Goal: Communication & Community: Answer question/provide support

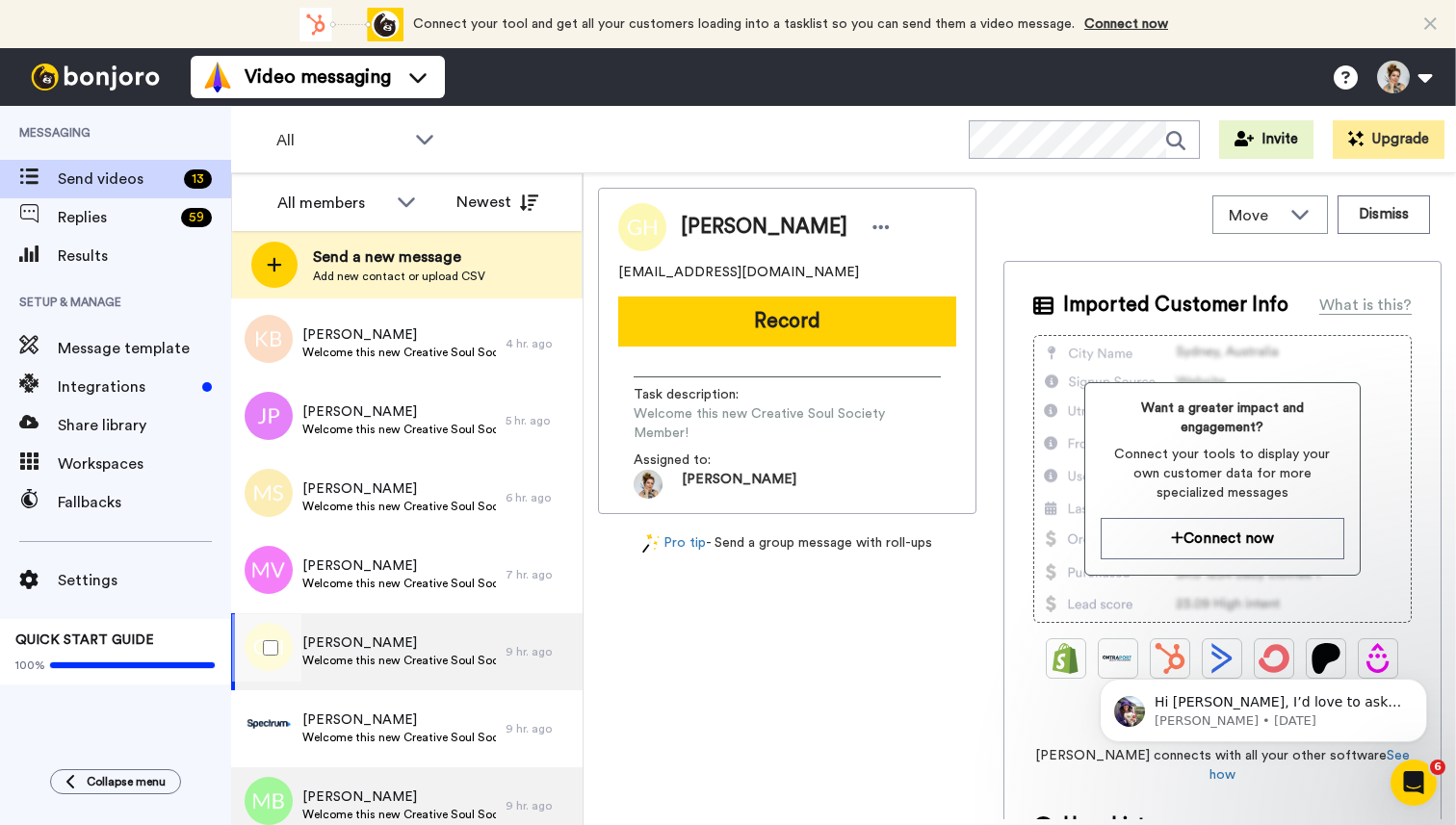
scroll to position [494, 0]
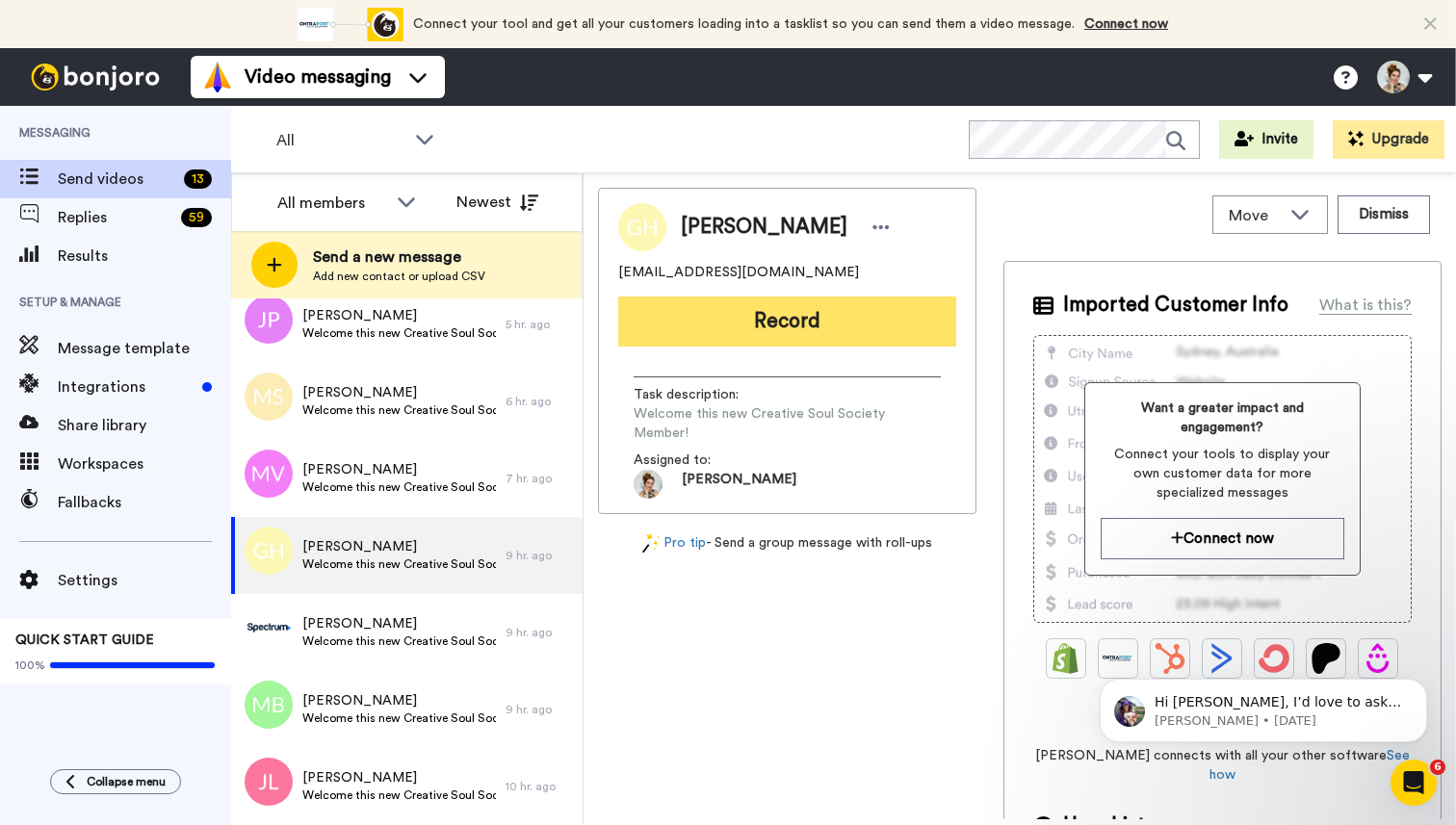
click at [787, 327] on button "Record" at bounding box center [787, 322] width 338 height 51
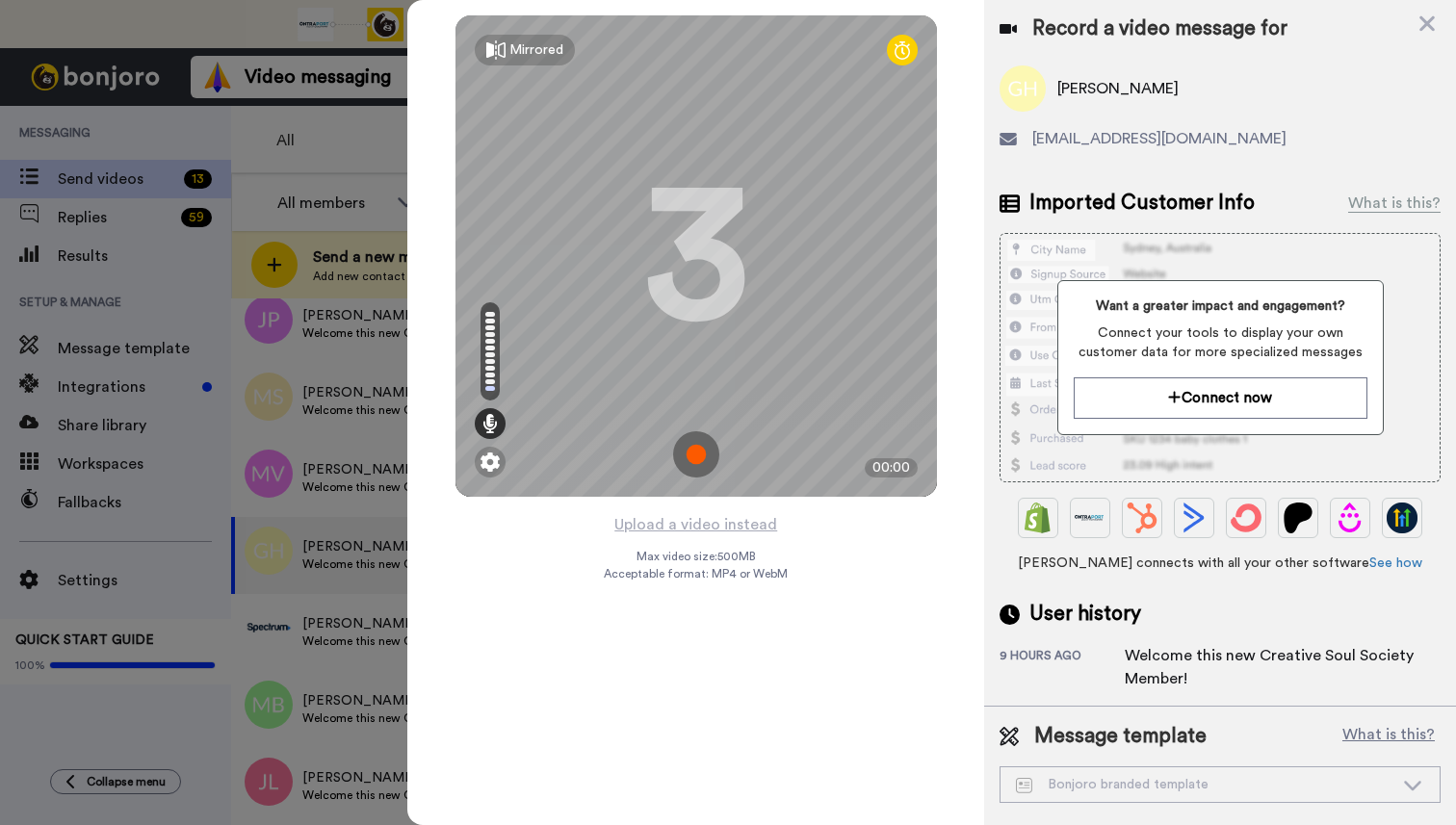
click at [703, 451] on img at bounding box center [696, 455] width 47 height 47
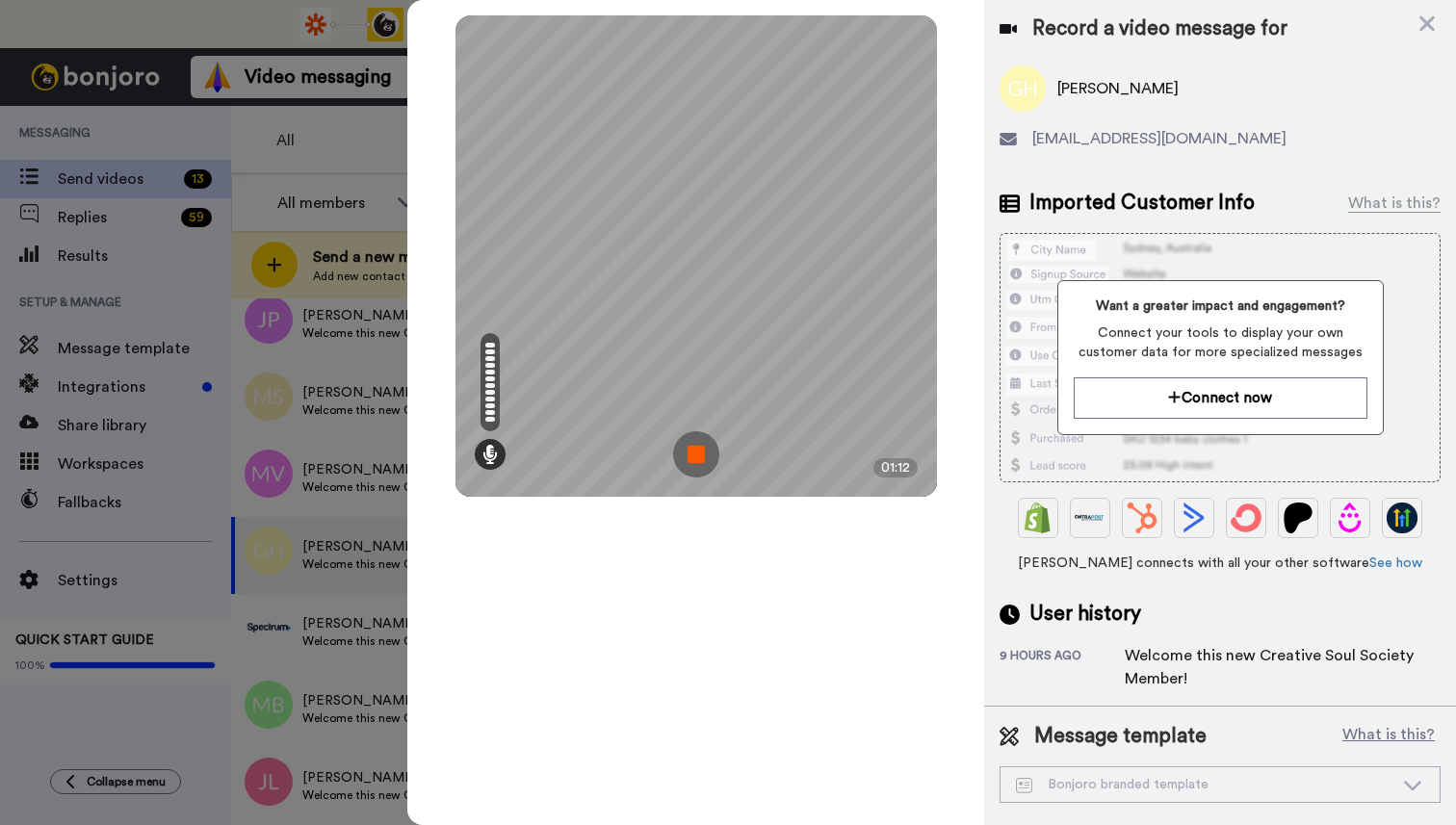
click at [703, 456] on img at bounding box center [696, 455] width 47 height 47
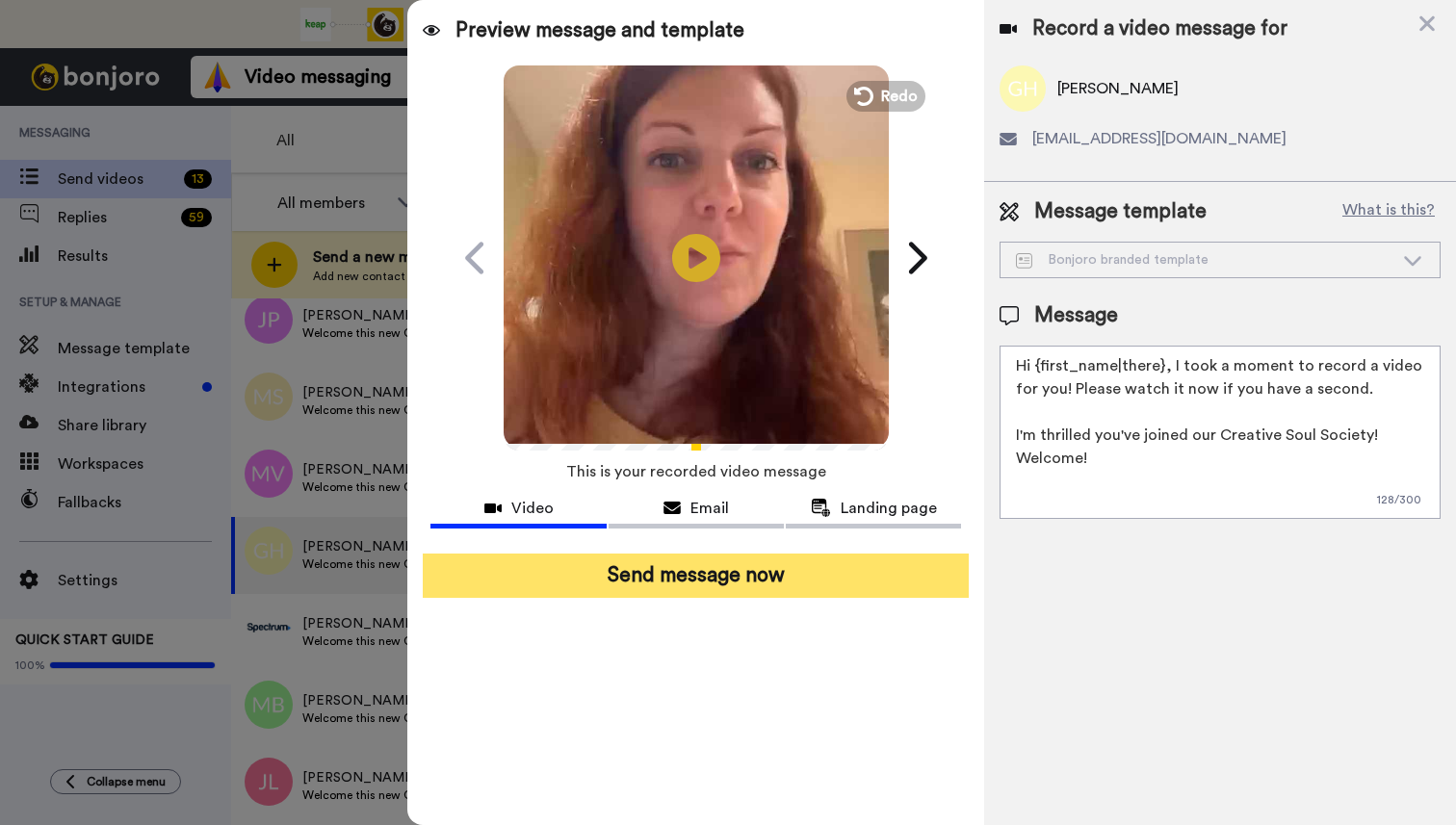
click at [707, 581] on button "Send message now" at bounding box center [696, 576] width 546 height 45
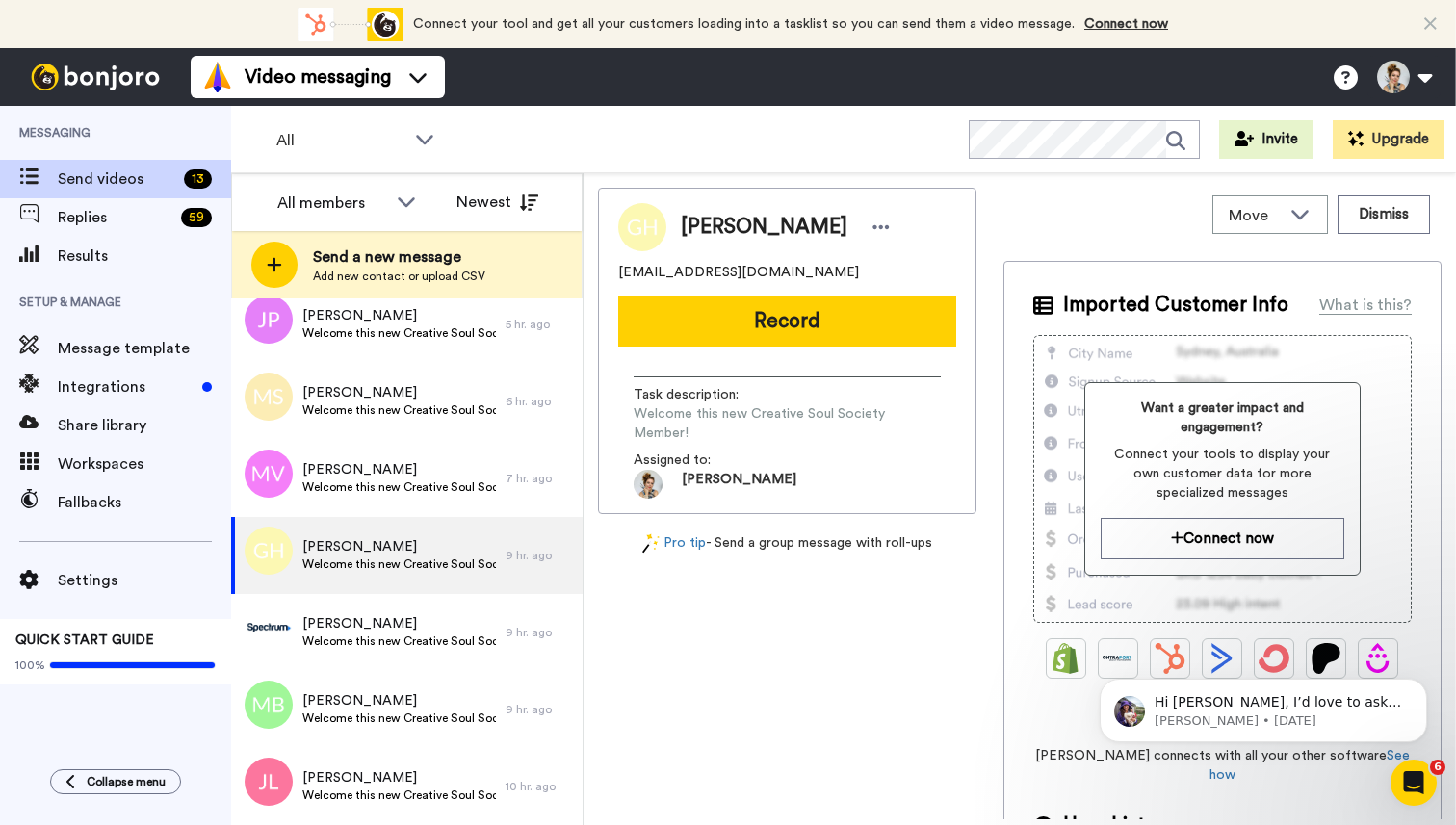
scroll to position [0, 0]
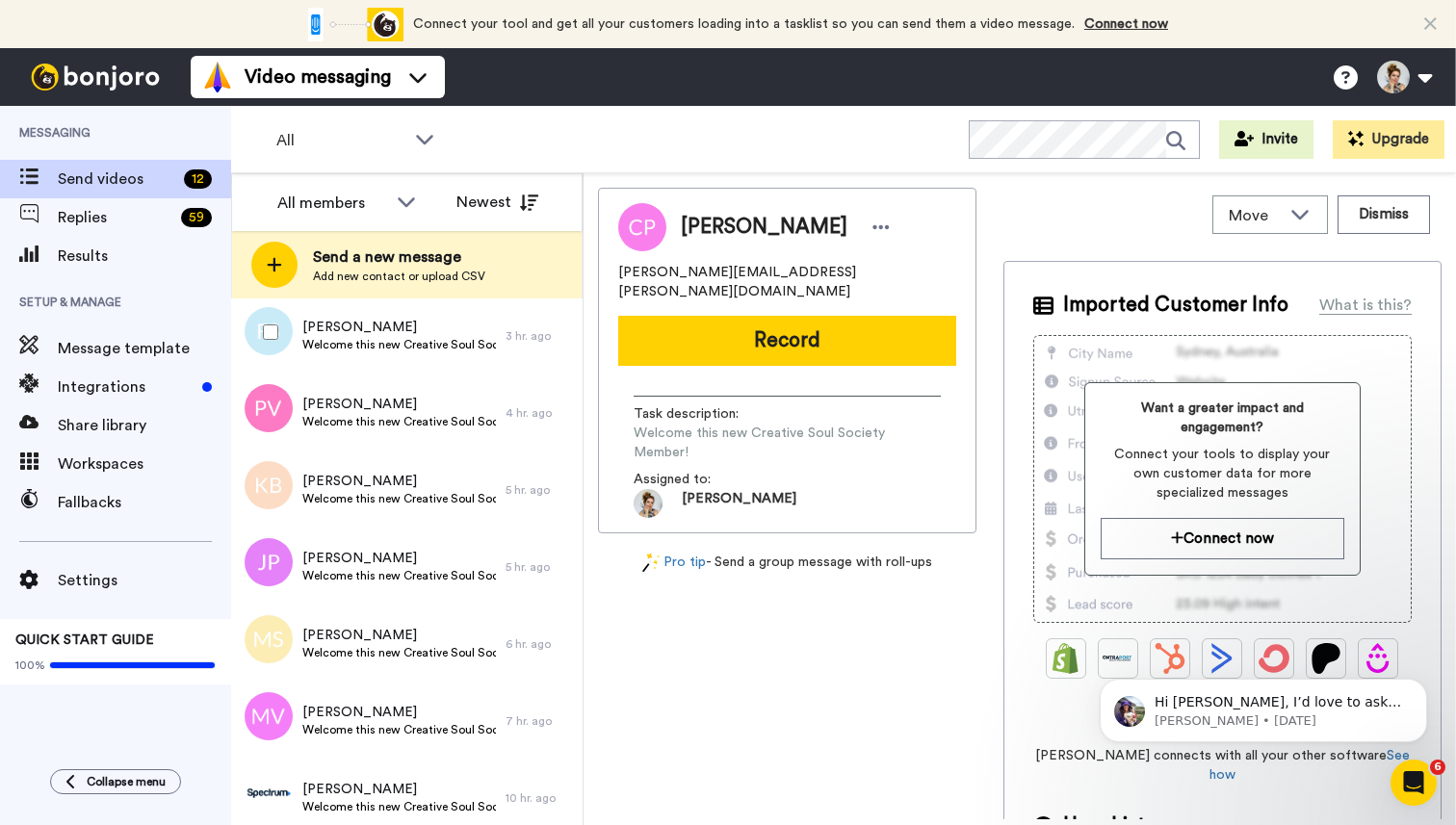
scroll to position [417, 0]
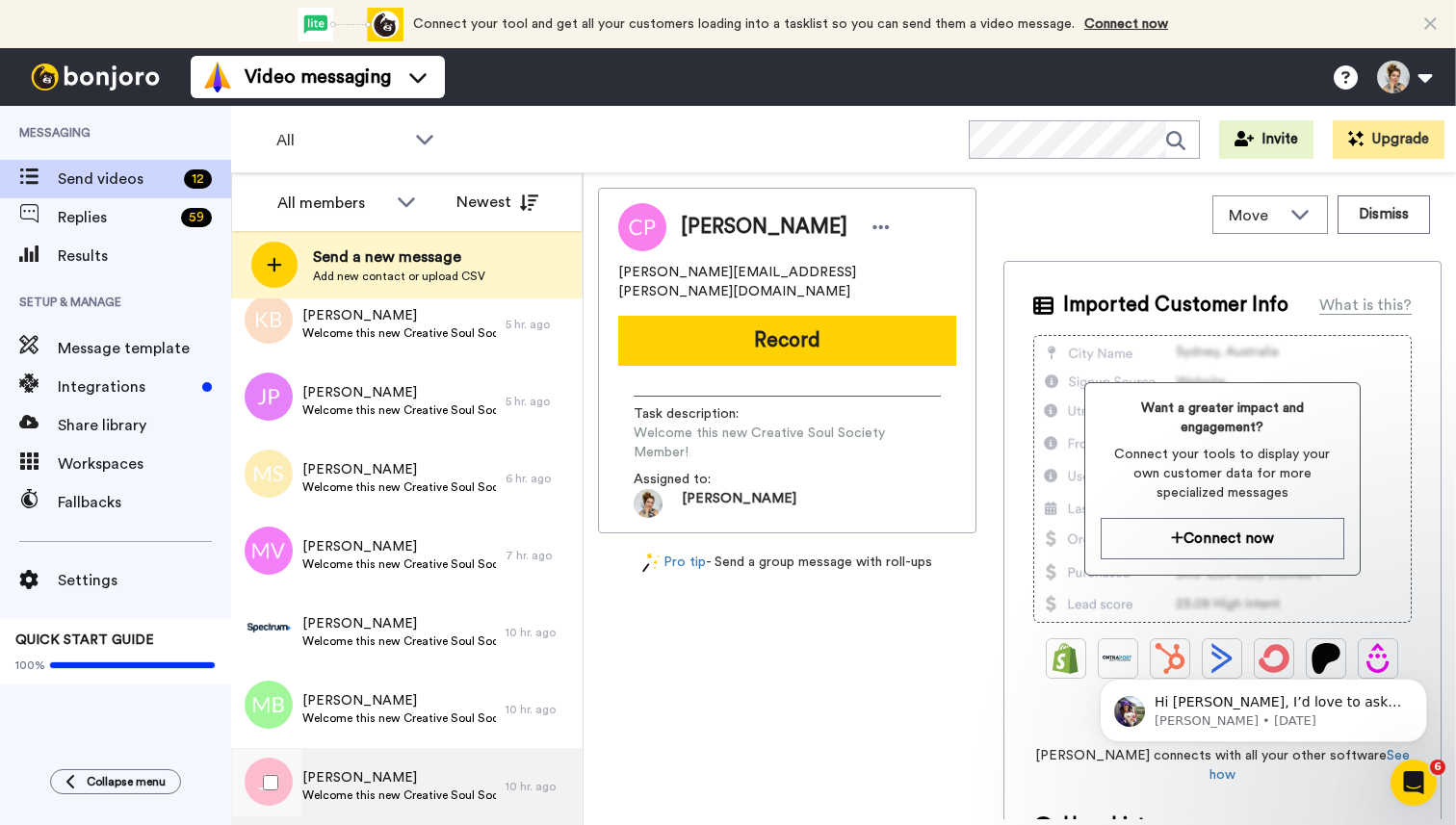
click at [361, 788] on span "Welcome this new Creative Soul Society Member!" at bounding box center [399, 795] width 193 height 16
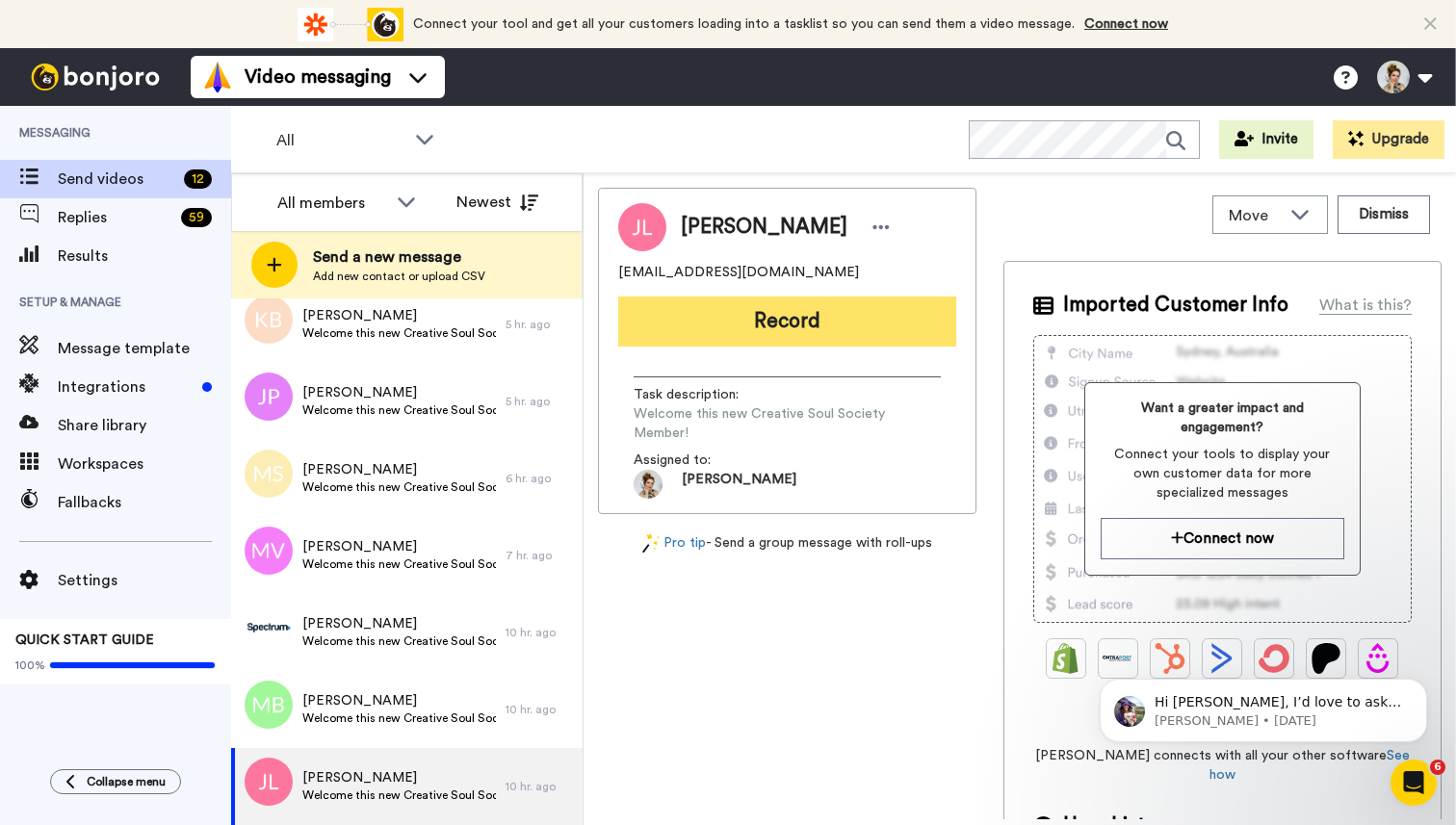
click at [789, 320] on button "Record" at bounding box center [787, 322] width 338 height 51
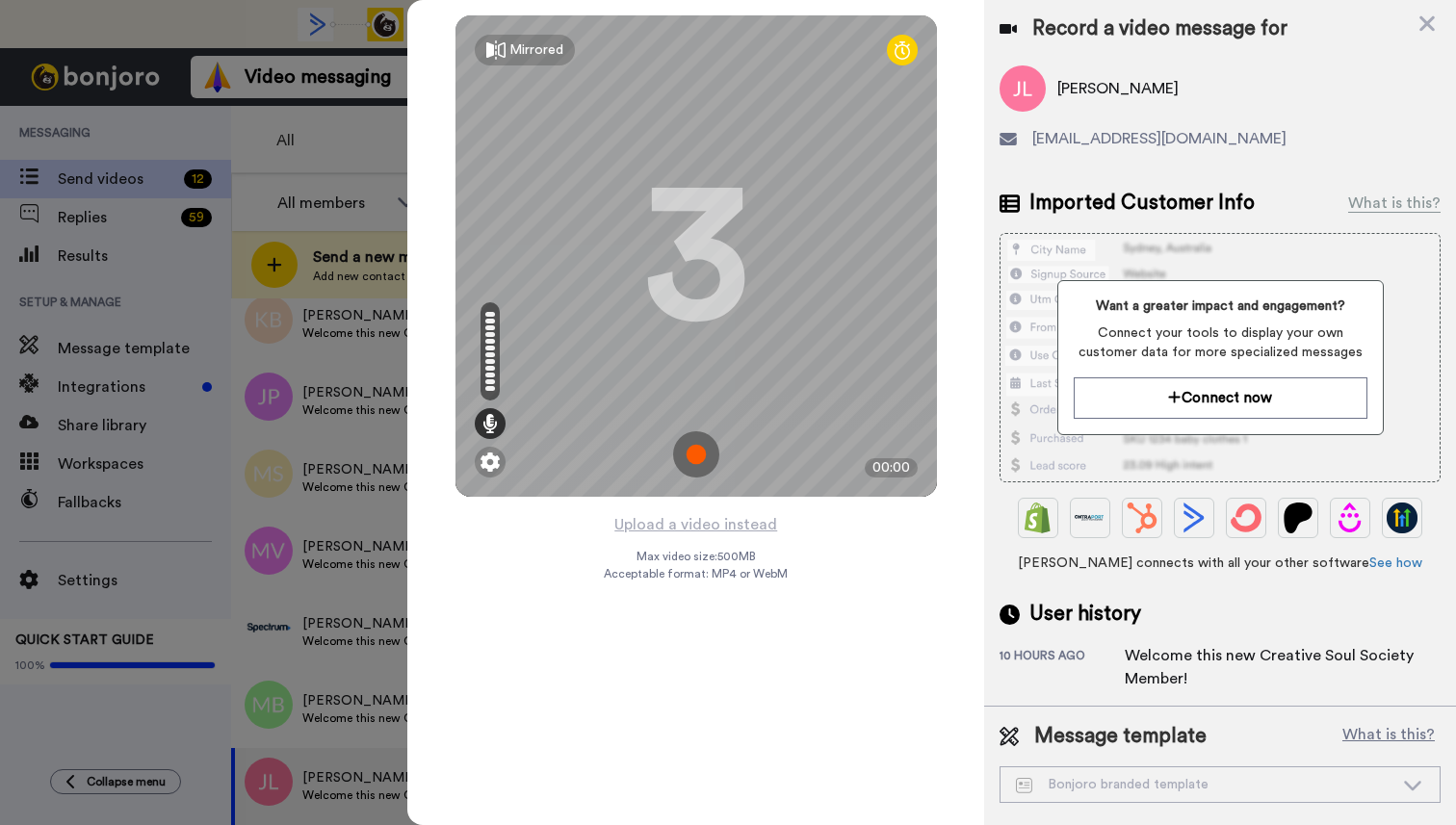
click at [696, 460] on img at bounding box center [696, 455] width 47 height 47
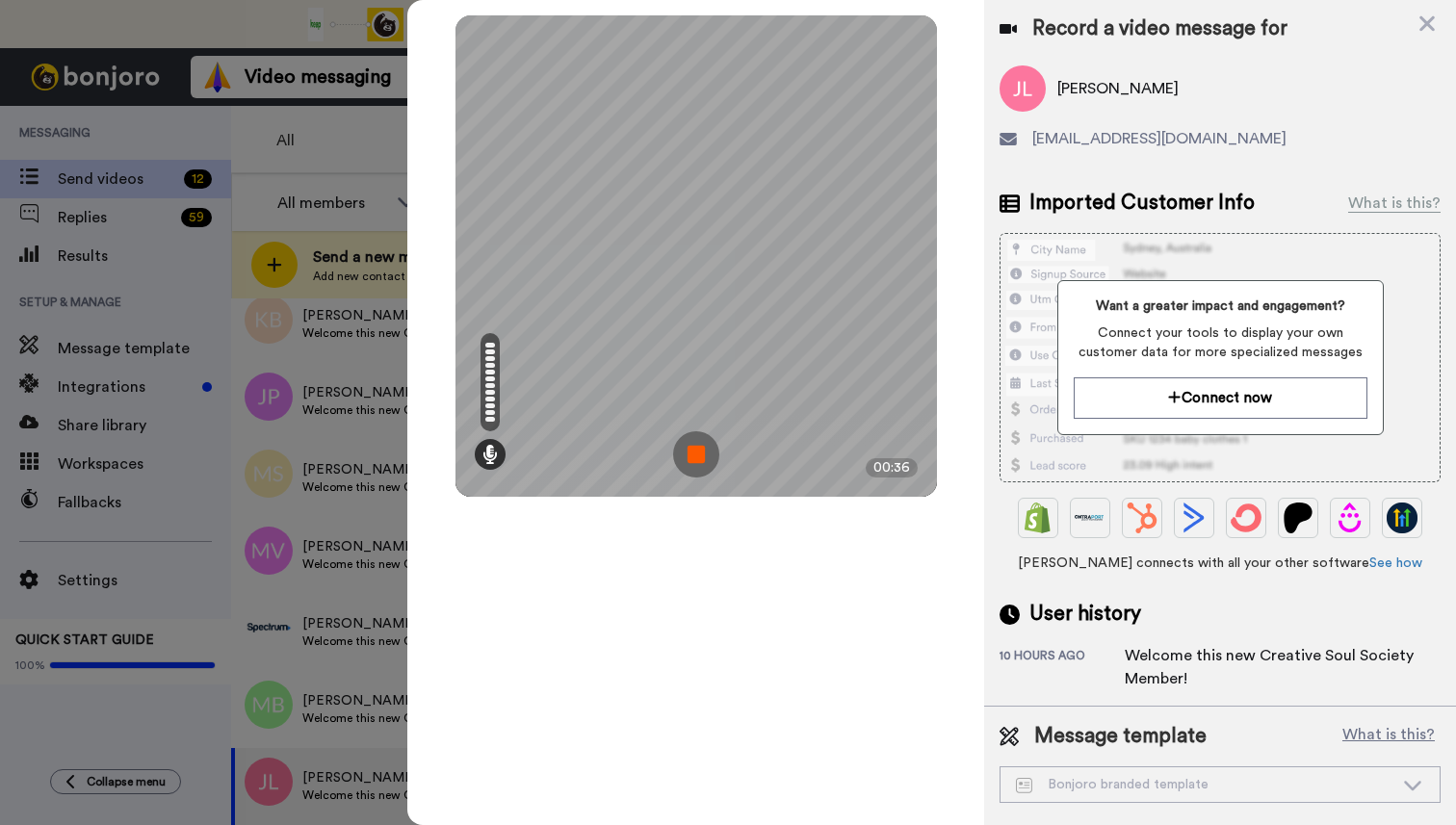
click at [696, 464] on img at bounding box center [696, 455] width 47 height 47
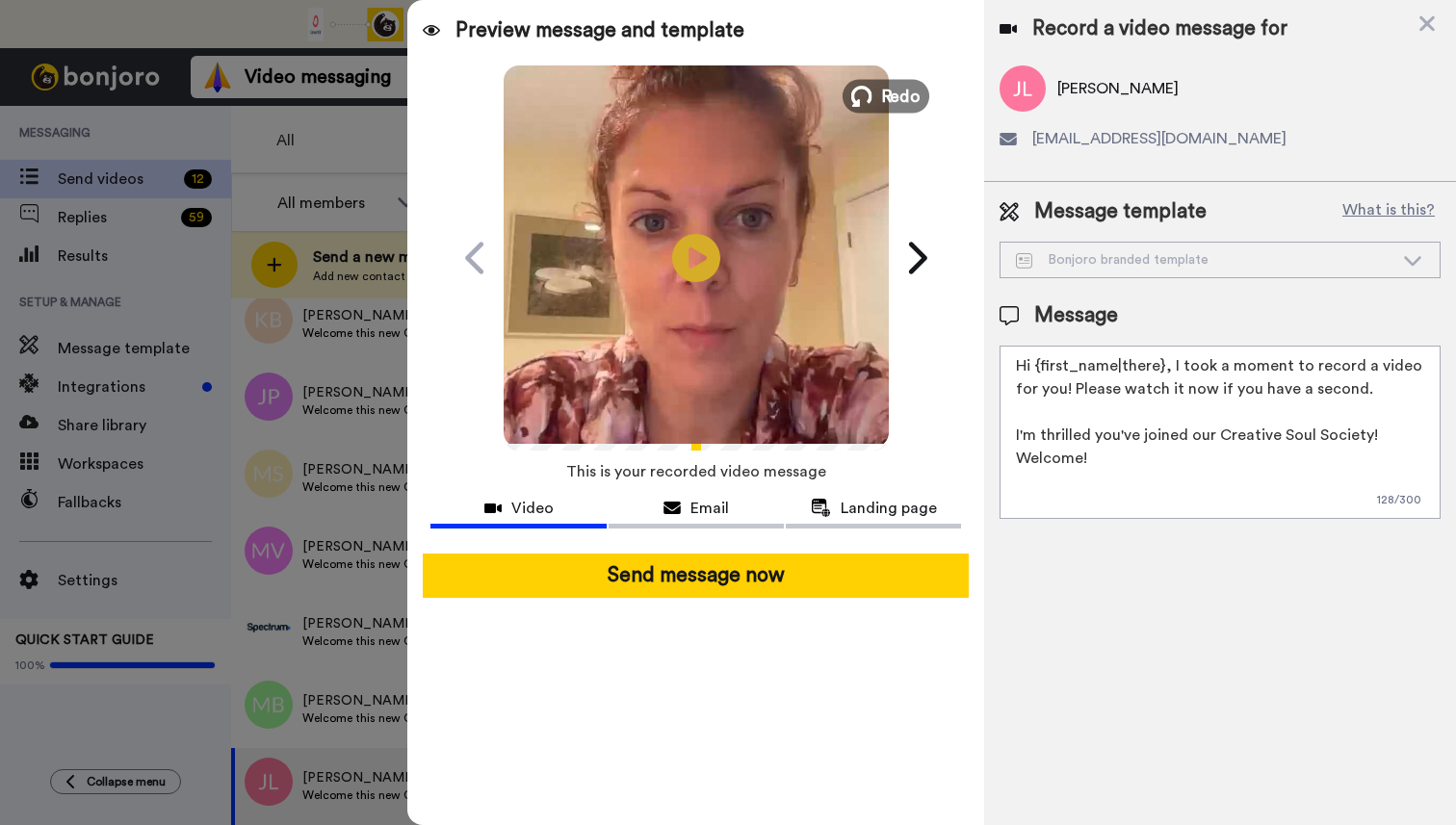
click at [897, 99] on span "Redo" at bounding box center [900, 95] width 41 height 25
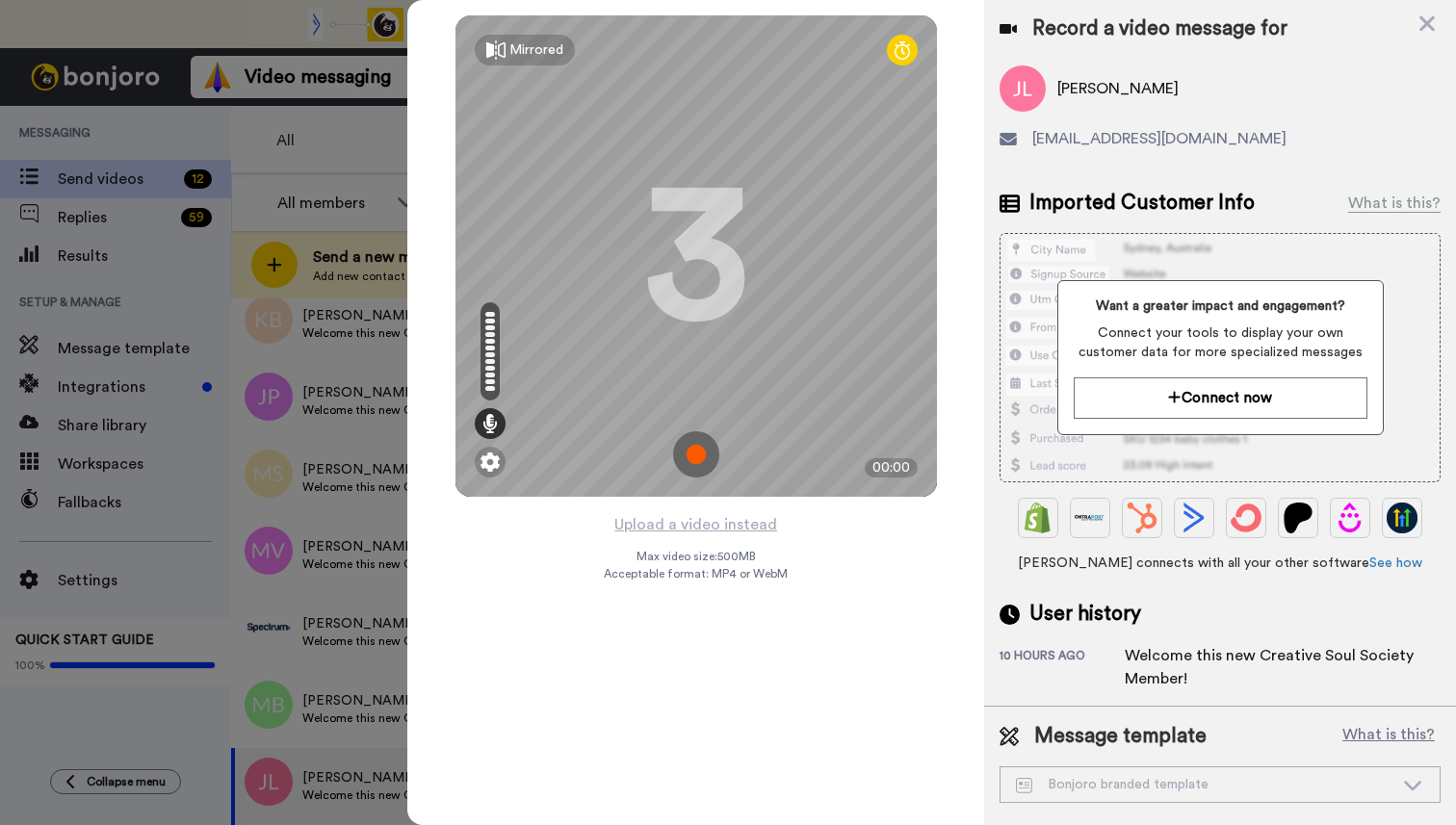
click at [691, 453] on img at bounding box center [696, 455] width 47 height 47
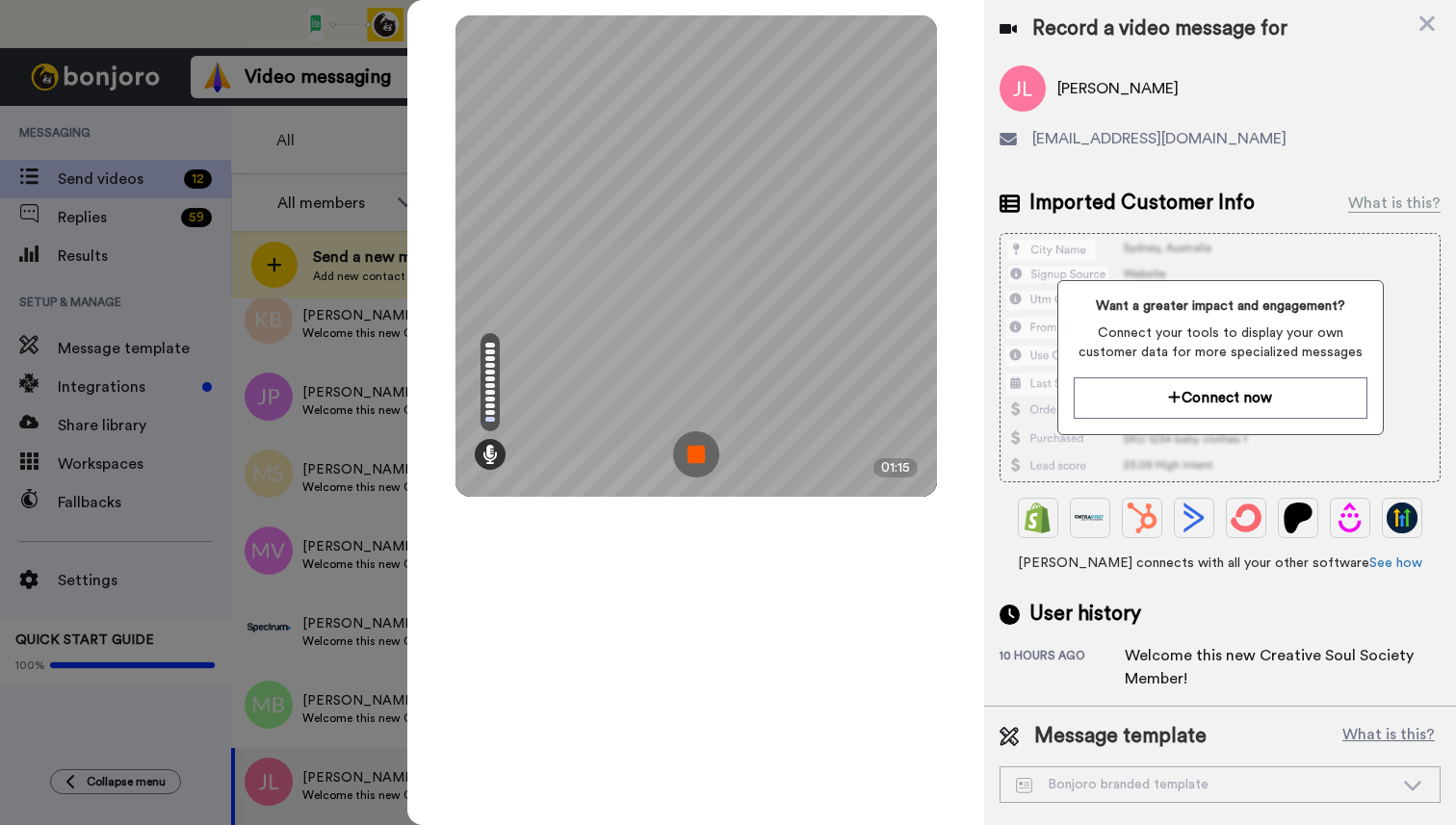
click at [692, 456] on img at bounding box center [696, 455] width 47 height 47
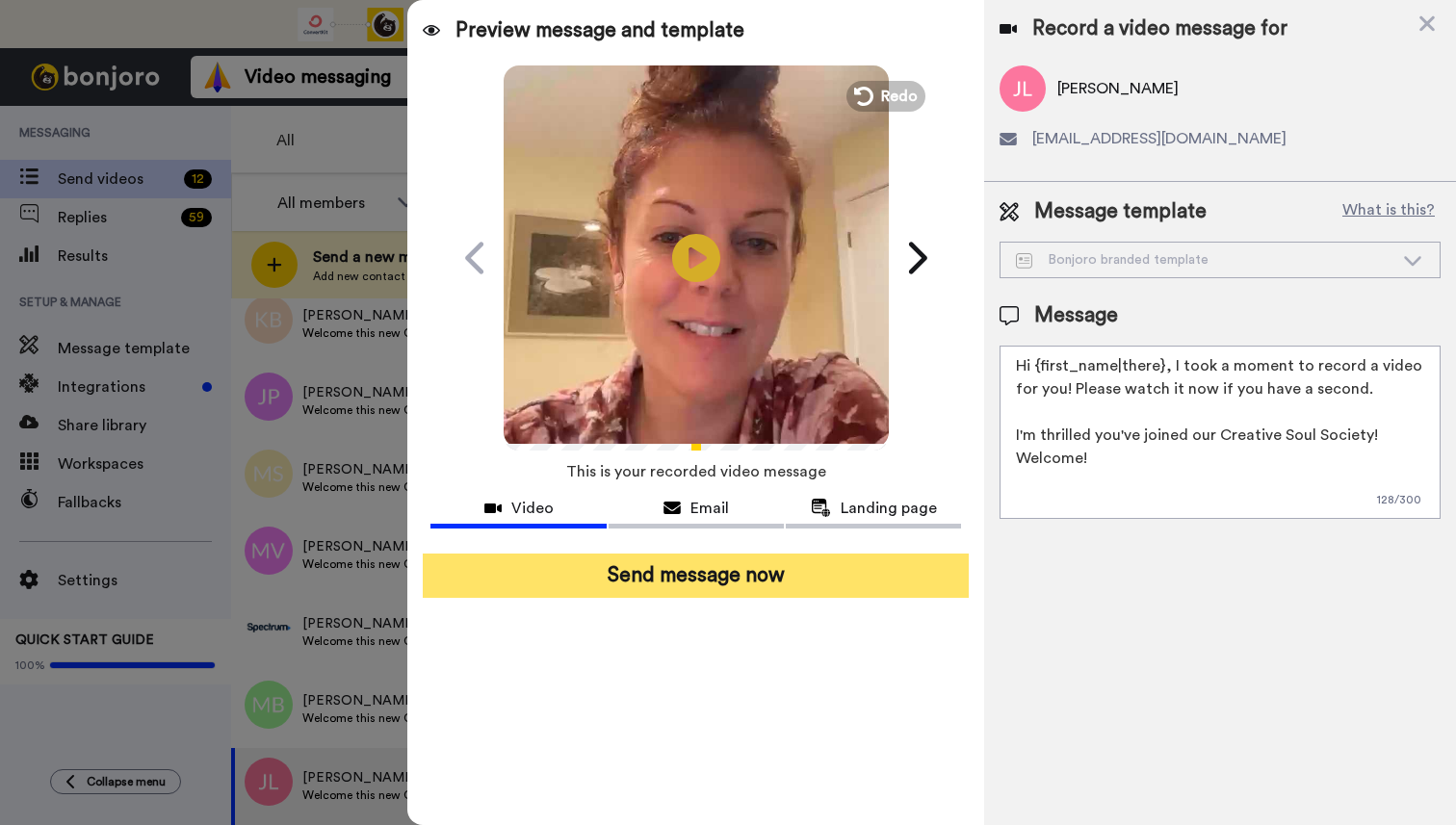
click at [740, 583] on button "Send message now" at bounding box center [696, 576] width 546 height 45
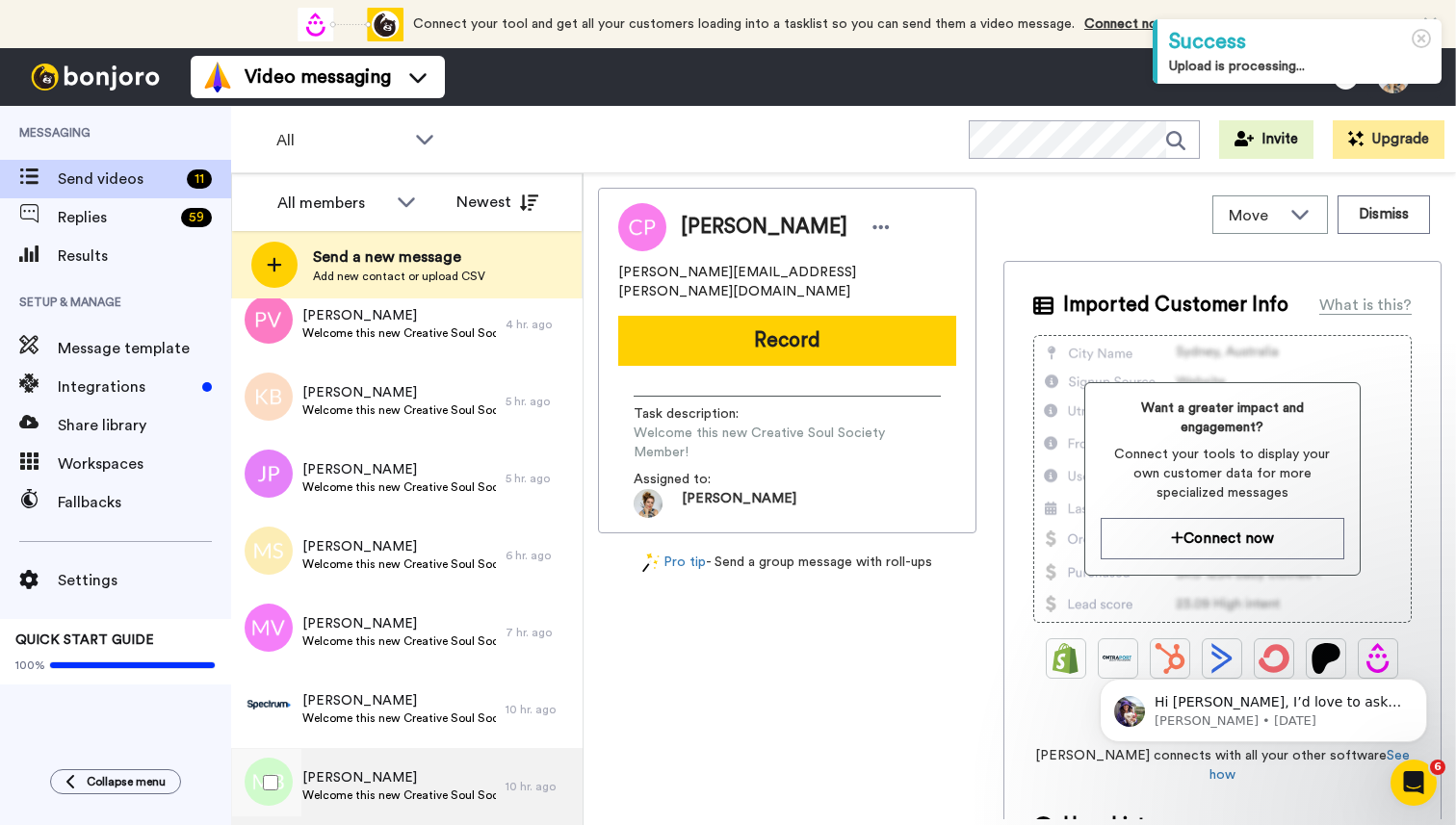
click at [383, 789] on span "Welcome this new Creative Soul Society Member!" at bounding box center [399, 795] width 193 height 16
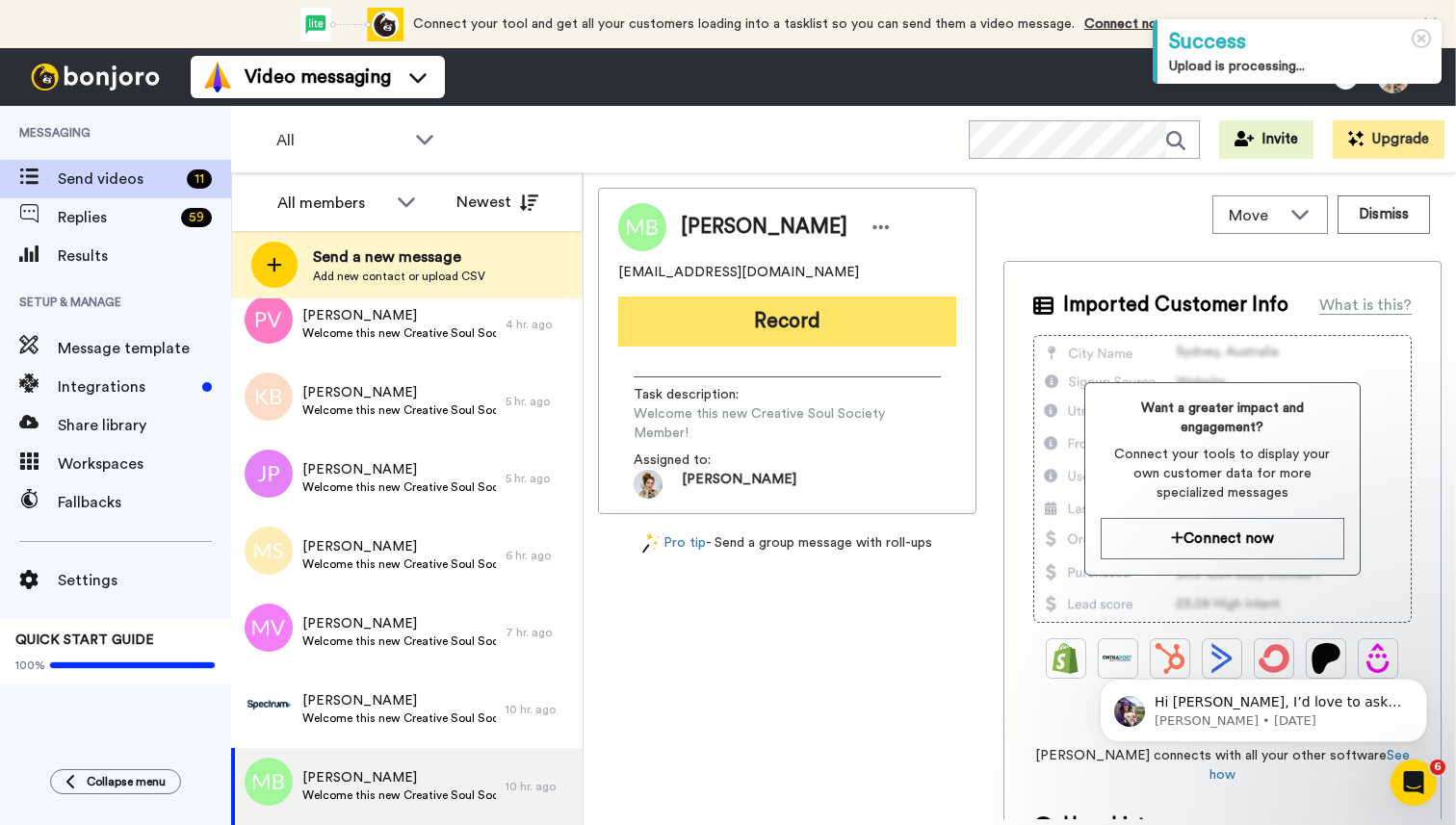
click at [796, 328] on button "Record" at bounding box center [787, 322] width 338 height 51
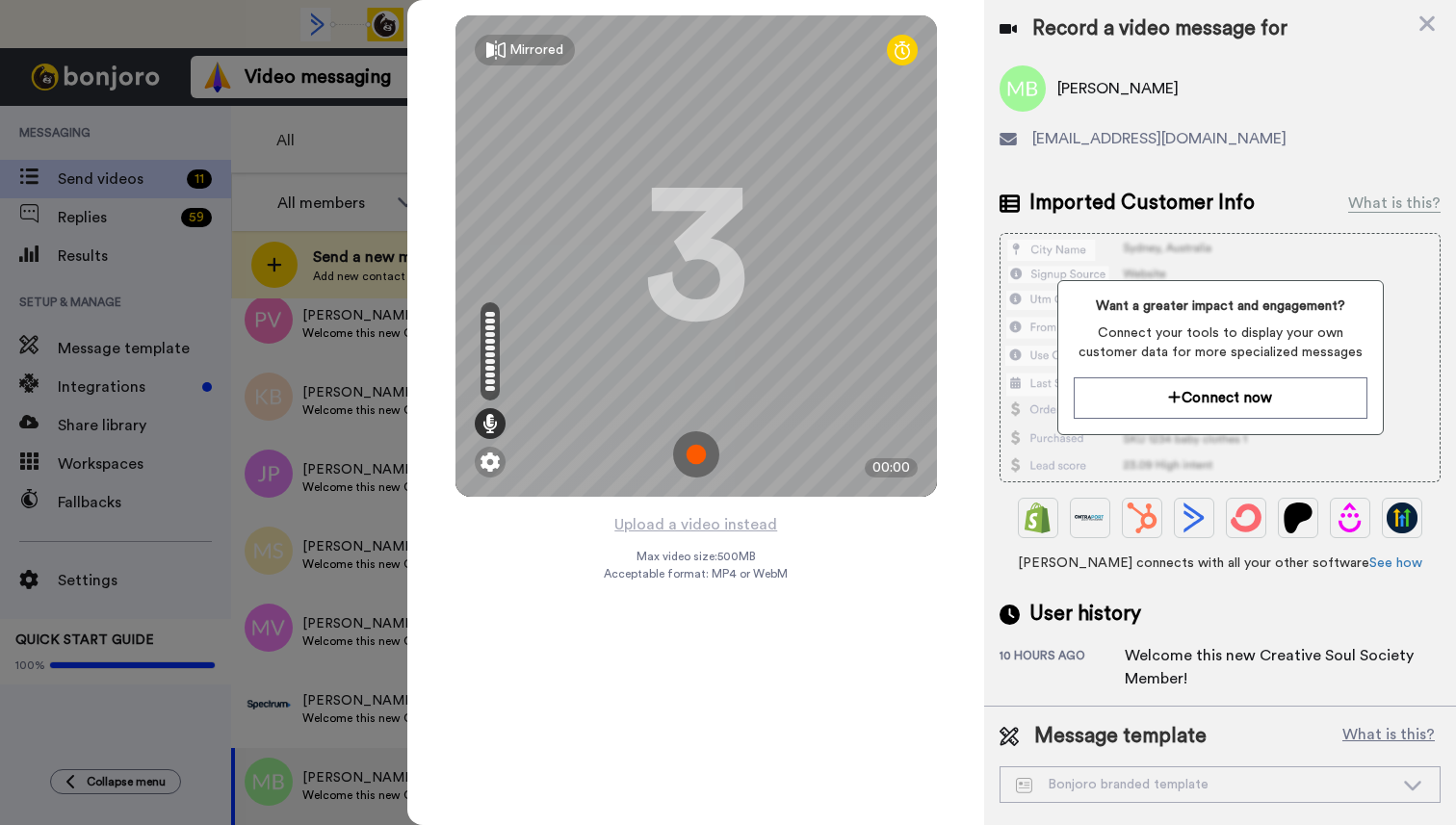
click at [699, 452] on img at bounding box center [696, 455] width 47 height 47
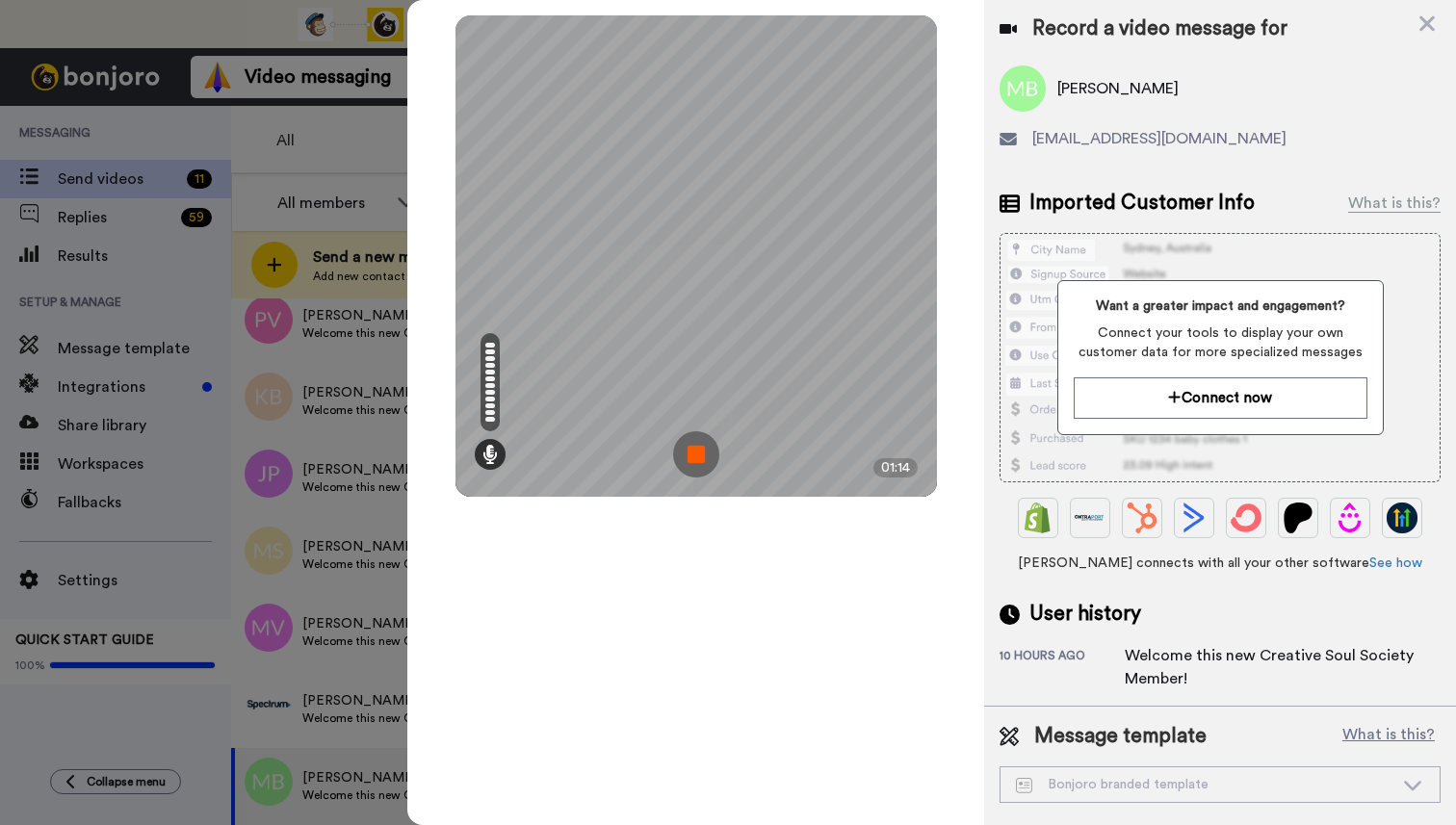
click at [699, 454] on img at bounding box center [696, 455] width 47 height 47
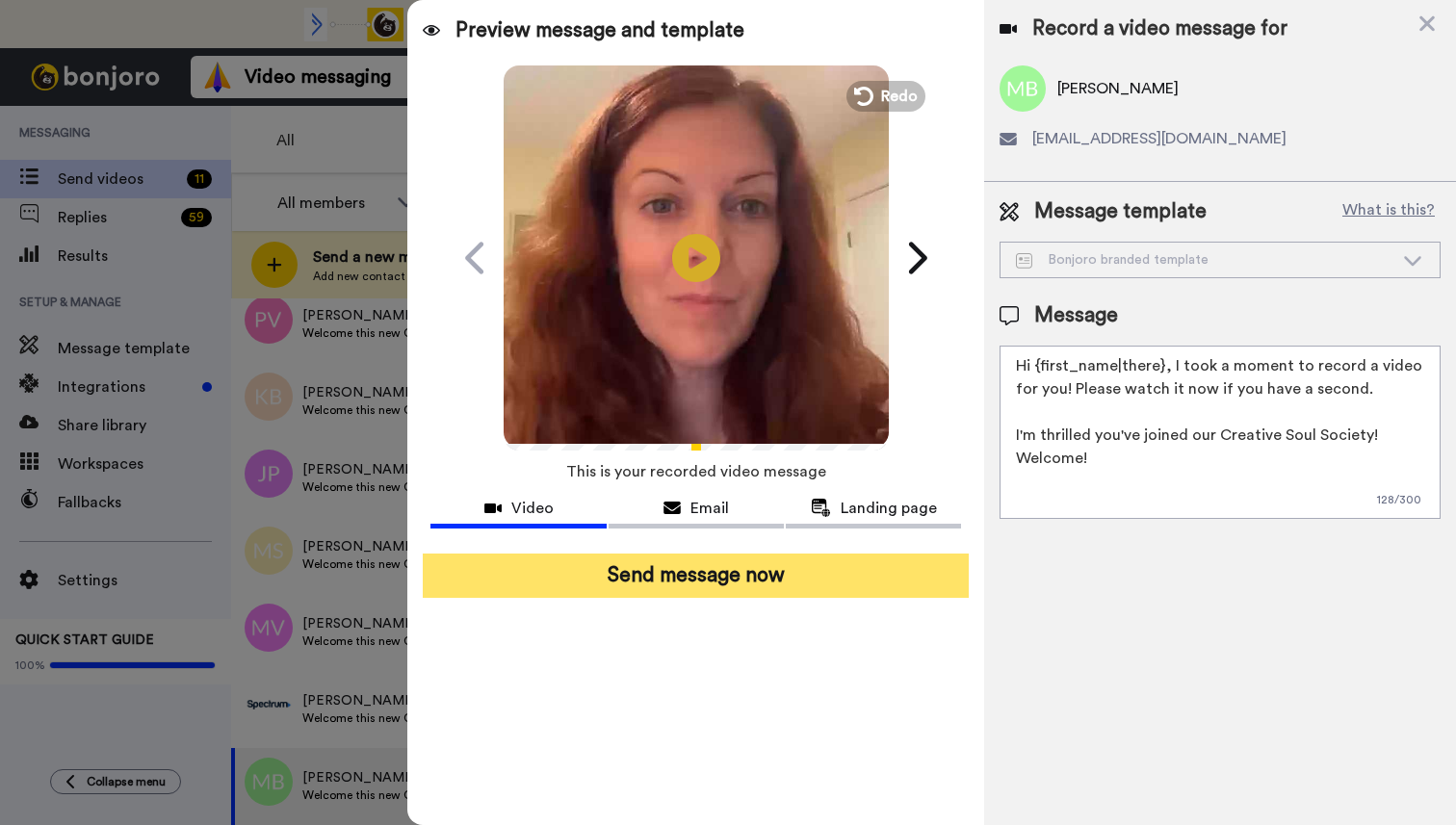
click at [726, 583] on button "Send message now" at bounding box center [696, 576] width 546 height 45
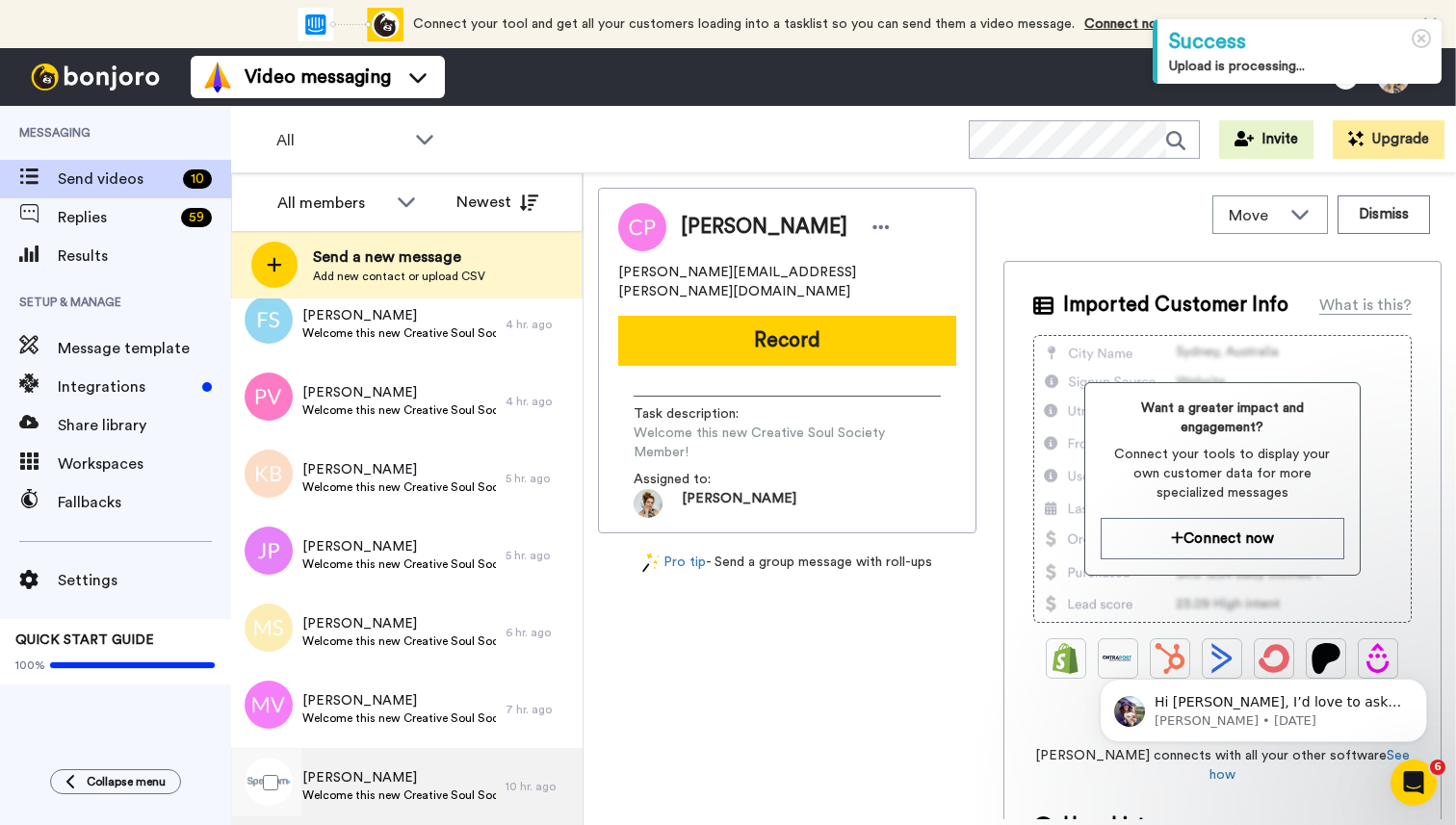
click at [368, 784] on span "Robyn Brown" at bounding box center [399, 777] width 193 height 19
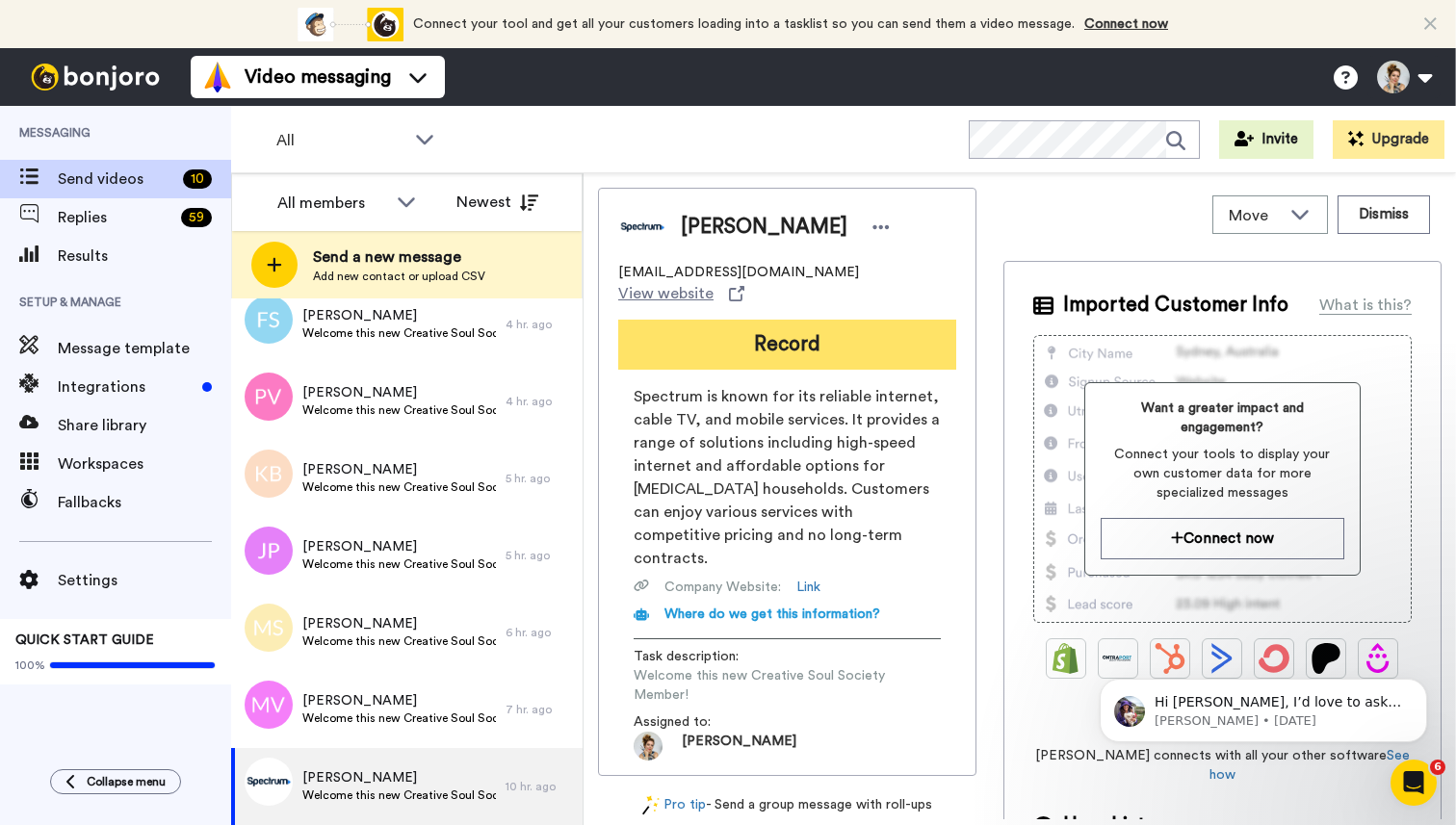
click at [787, 321] on button "Record" at bounding box center [787, 345] width 338 height 51
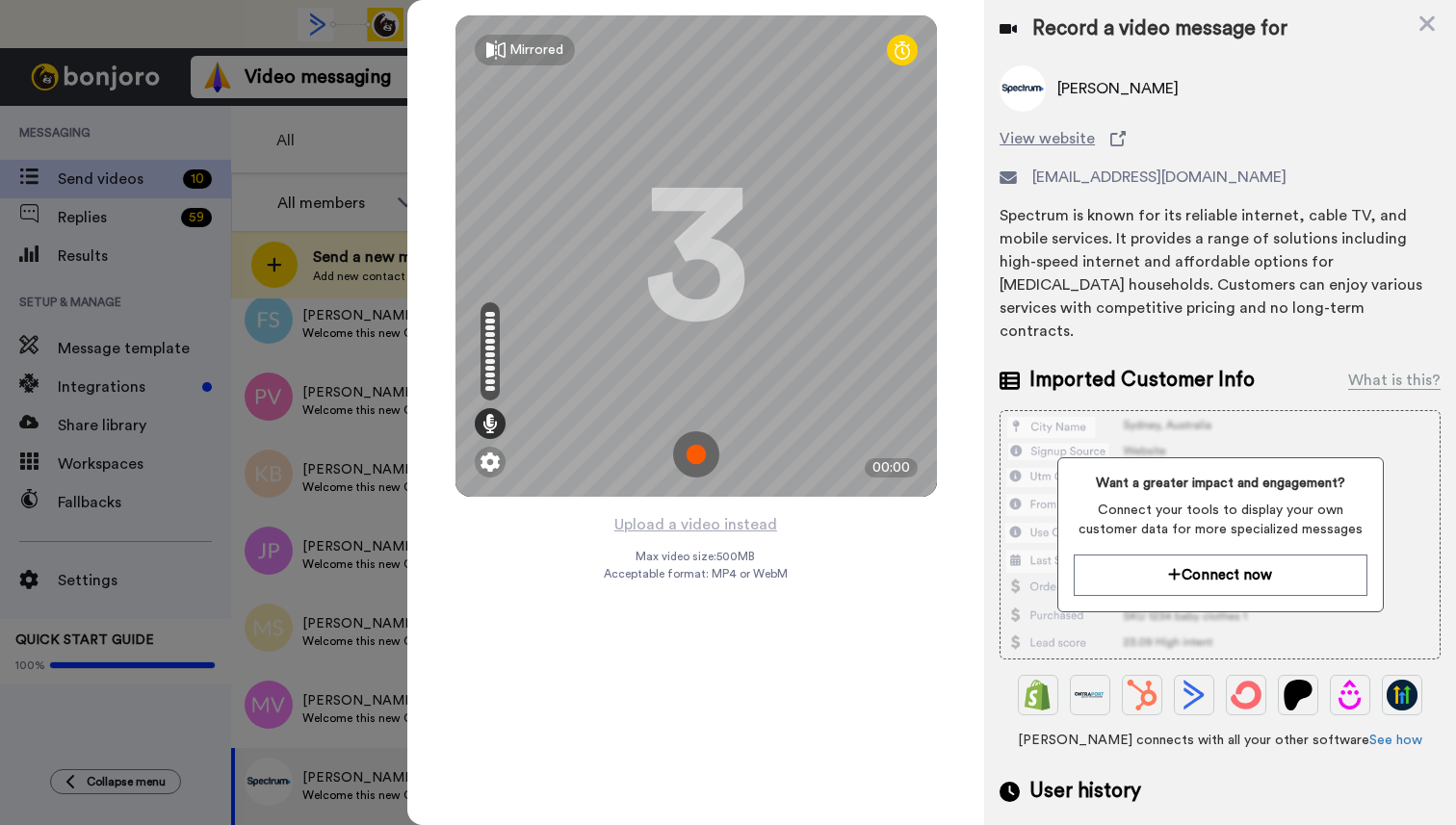
click at [707, 453] on img at bounding box center [696, 455] width 47 height 47
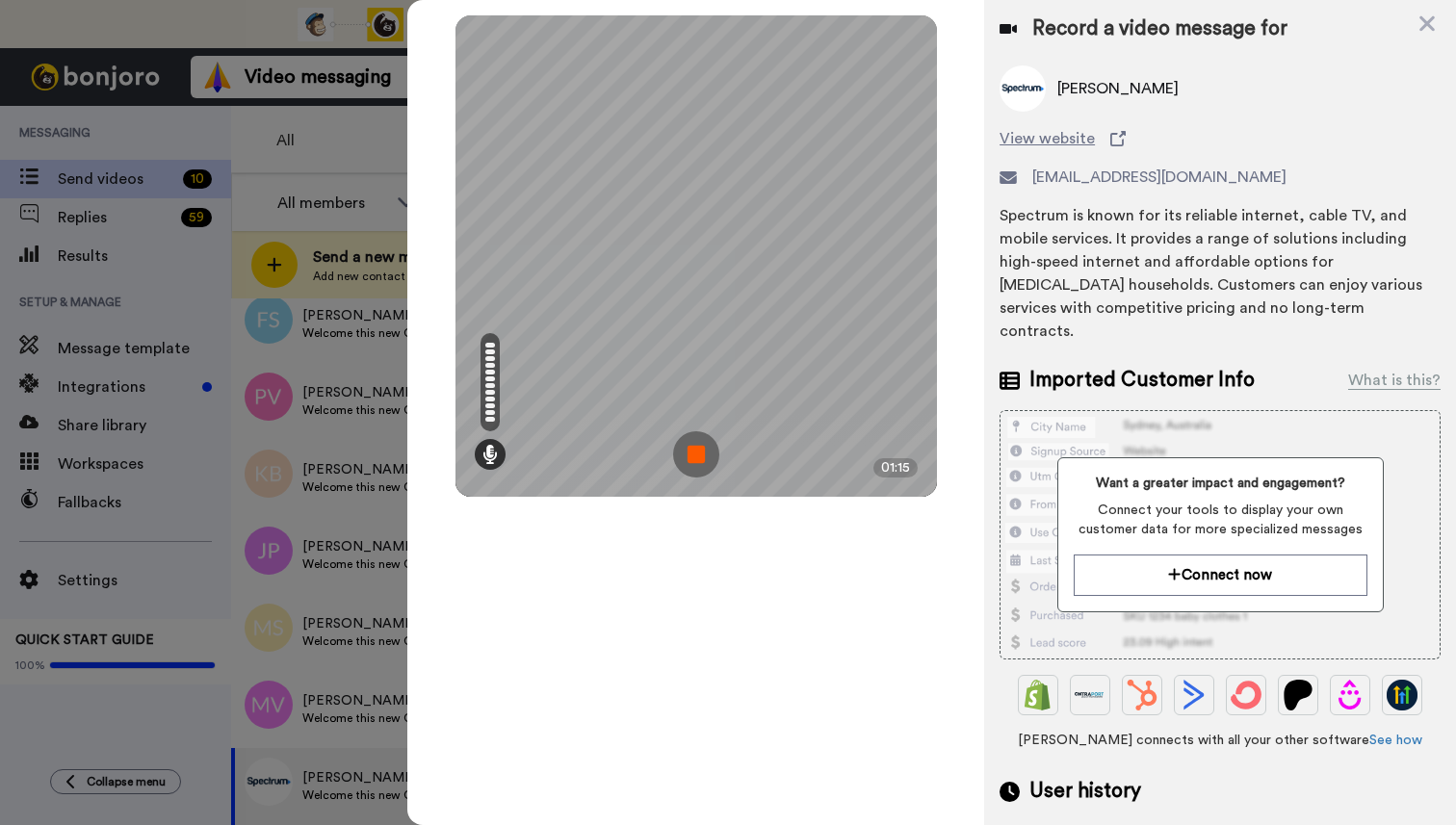
click at [707, 453] on img at bounding box center [696, 455] width 47 height 47
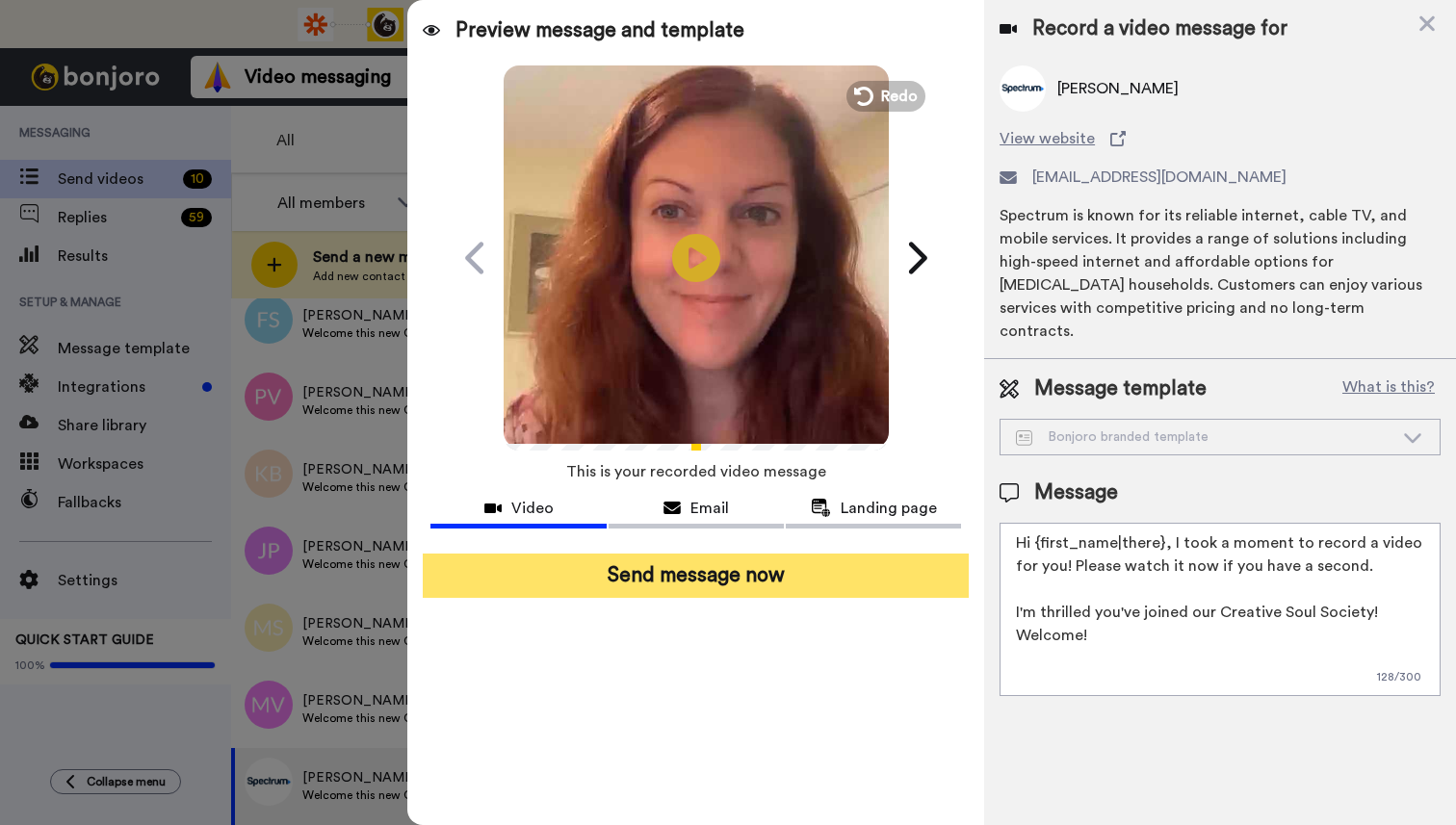
click at [711, 581] on button "Send message now" at bounding box center [696, 576] width 546 height 45
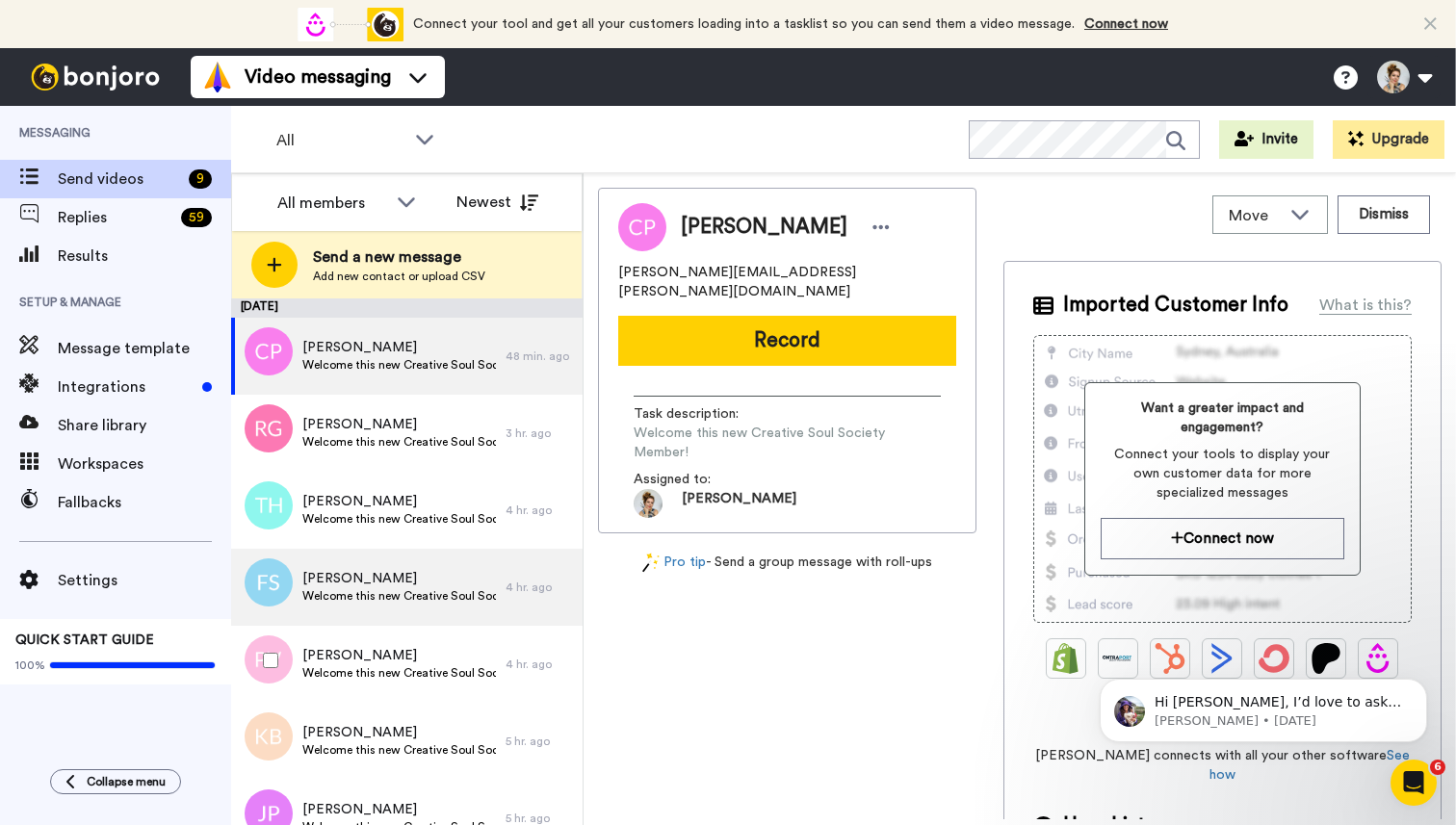
scroll to position [186, 0]
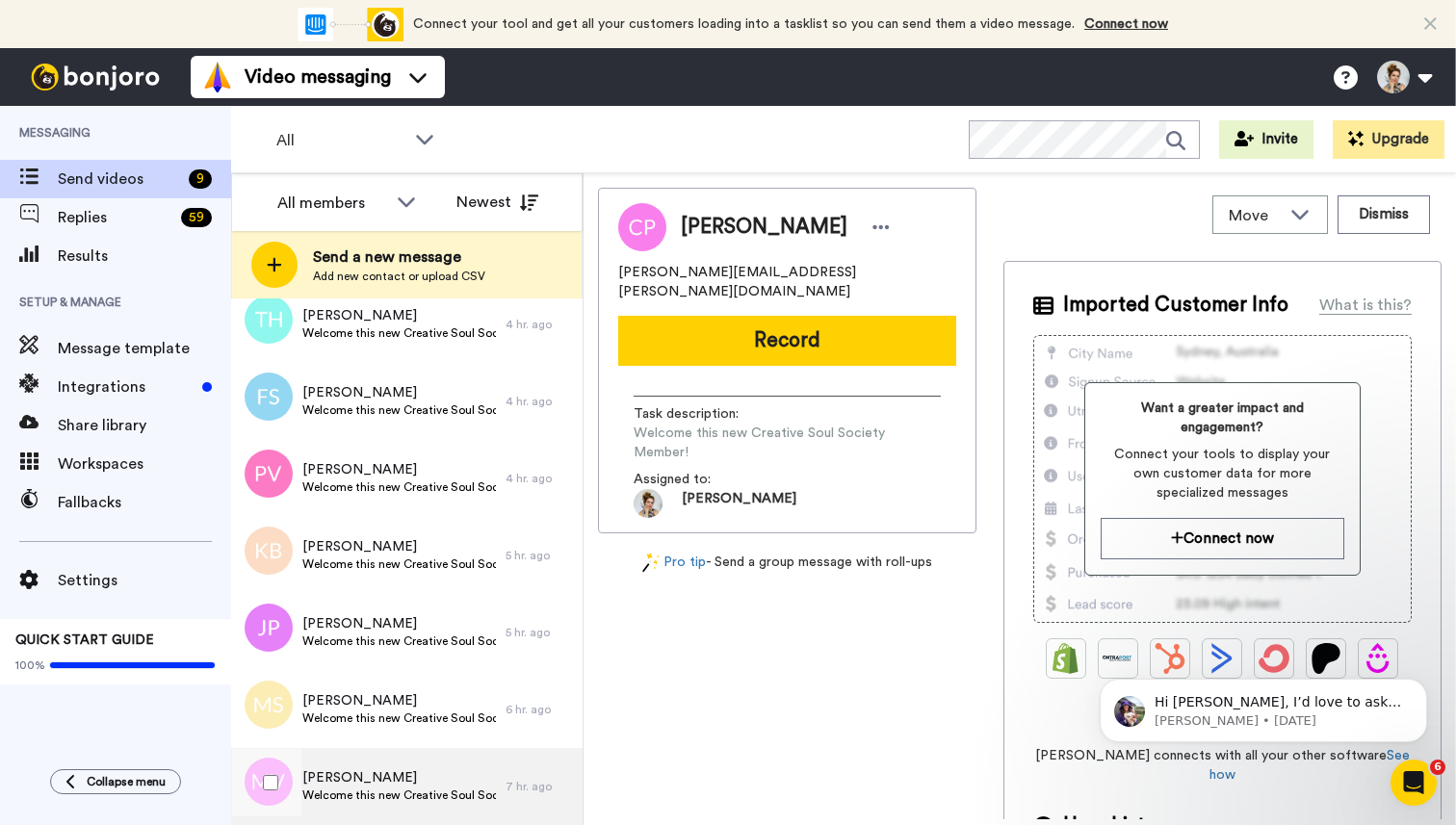
click at [382, 789] on span "Welcome this new Creative Soul Society Member!" at bounding box center [399, 795] width 193 height 16
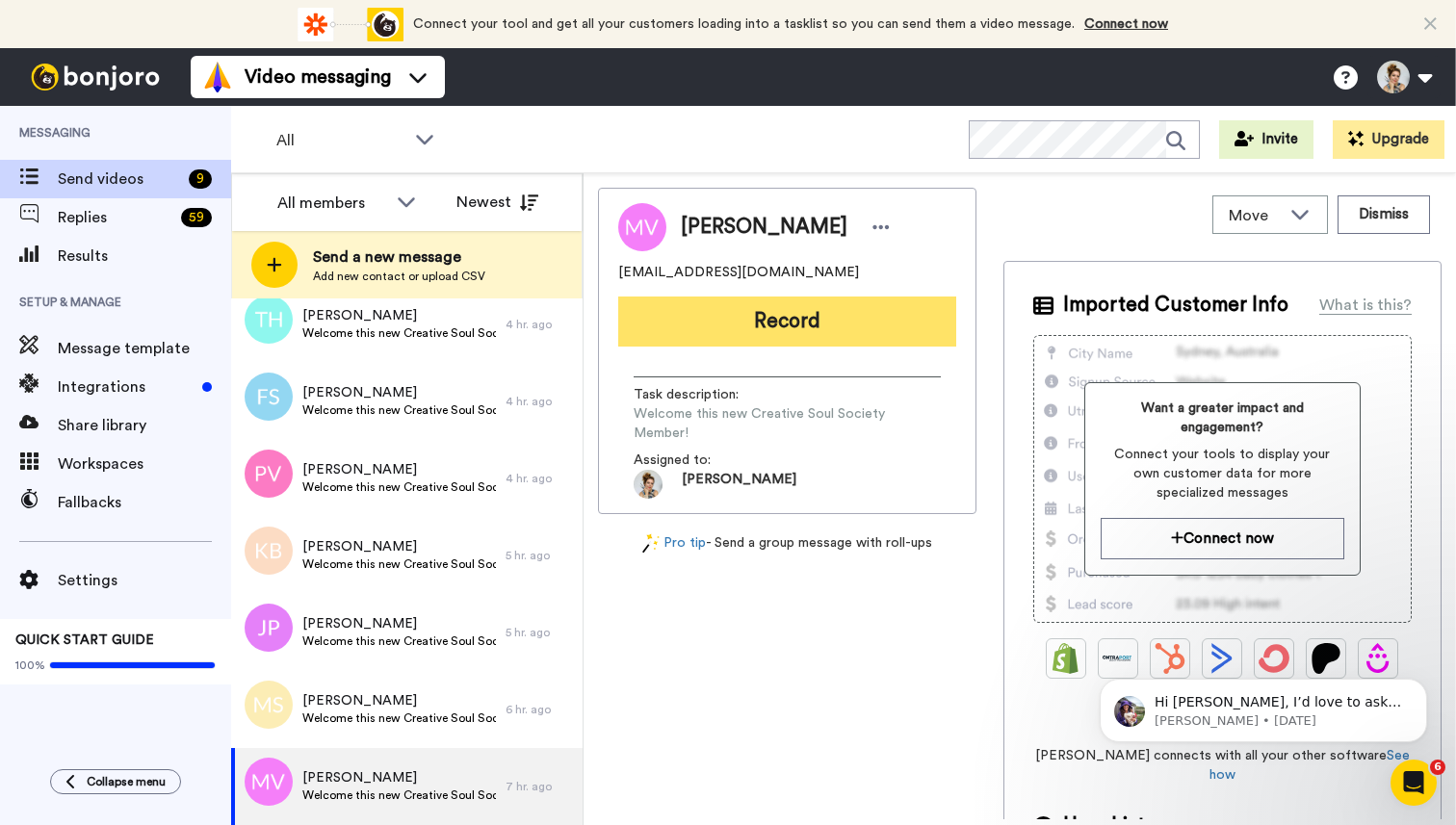
click at [793, 328] on button "Record" at bounding box center [787, 322] width 338 height 51
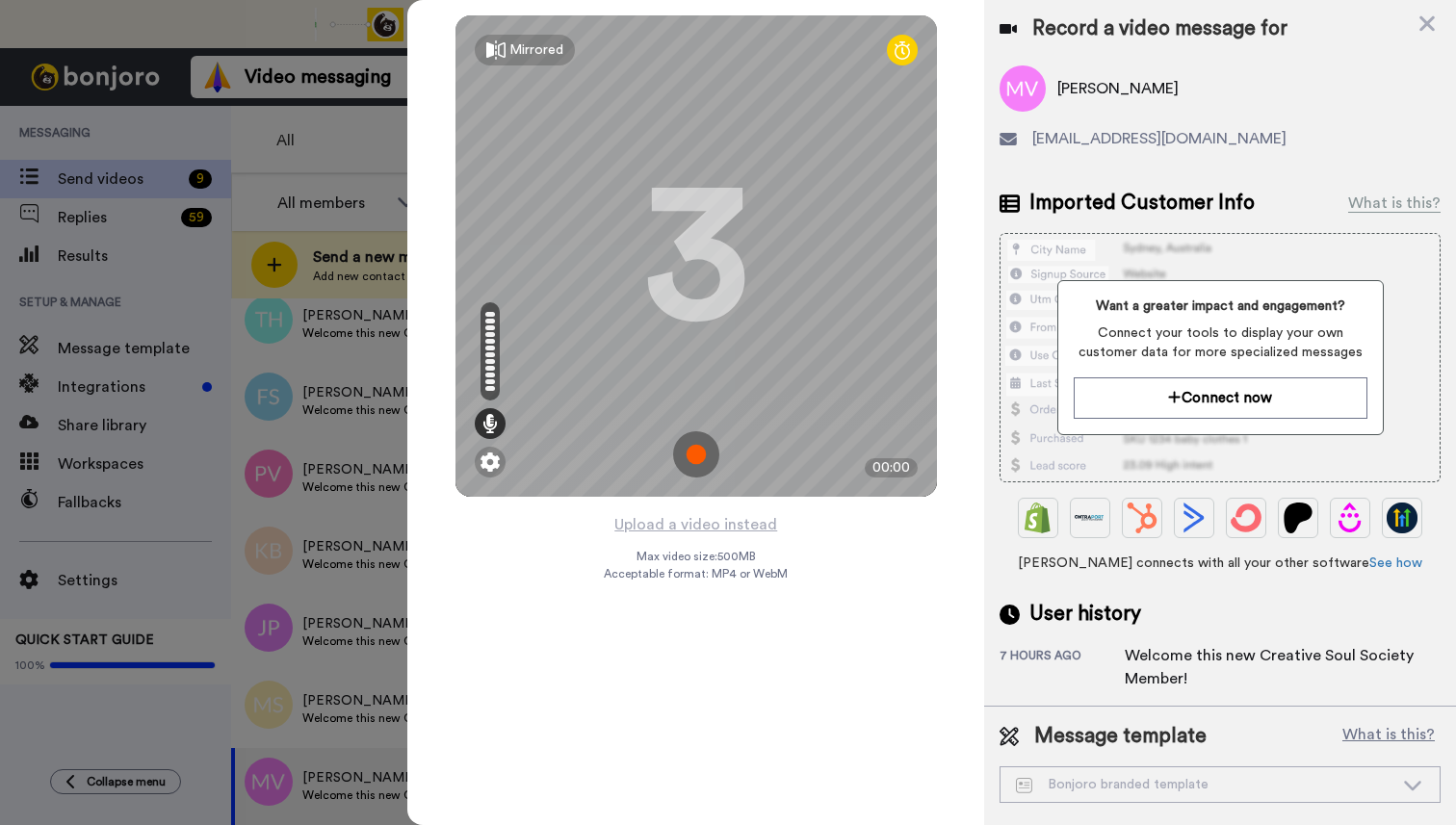
click at [696, 464] on img at bounding box center [696, 455] width 47 height 47
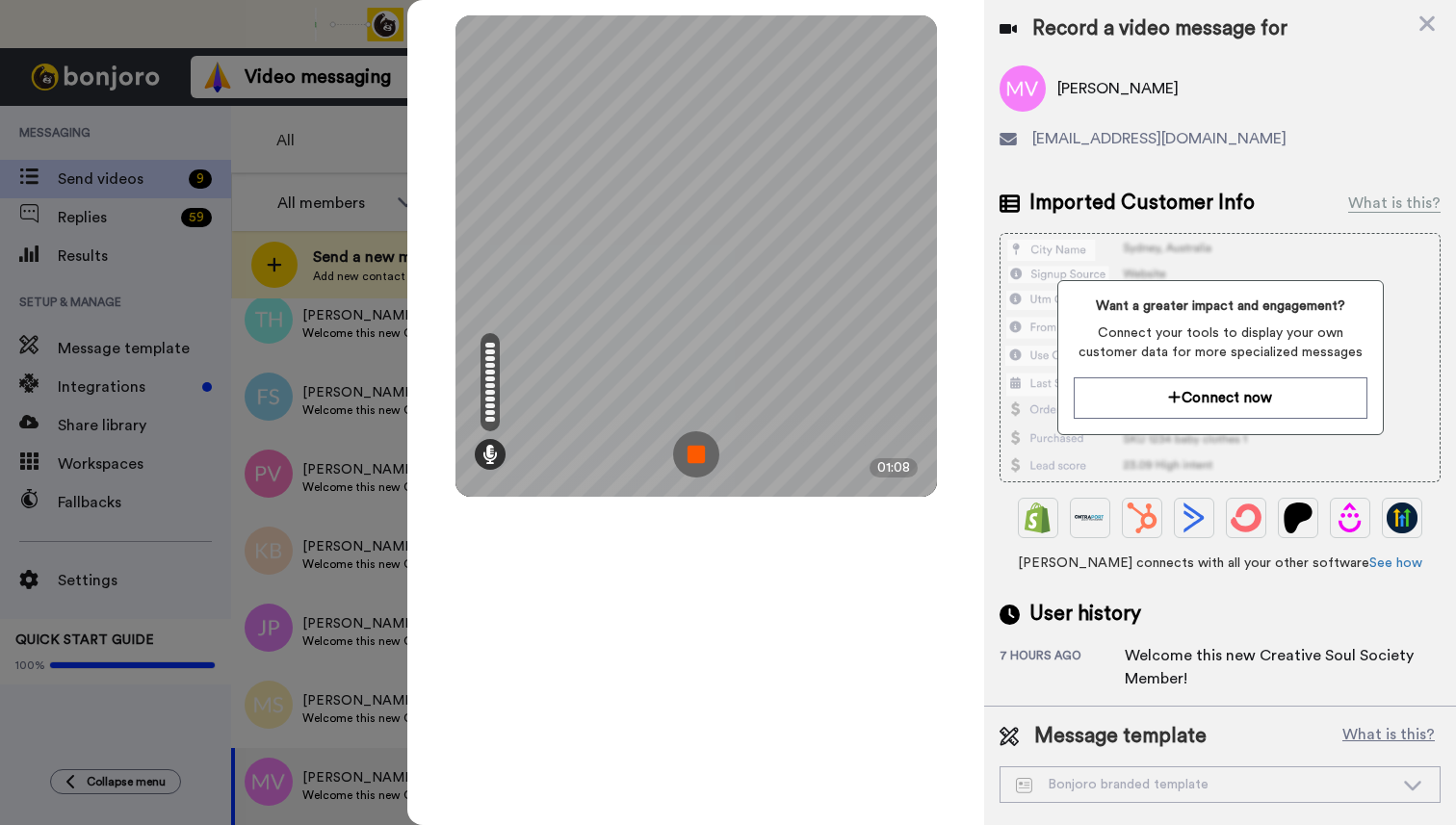
click at [696, 464] on img at bounding box center [696, 455] width 47 height 47
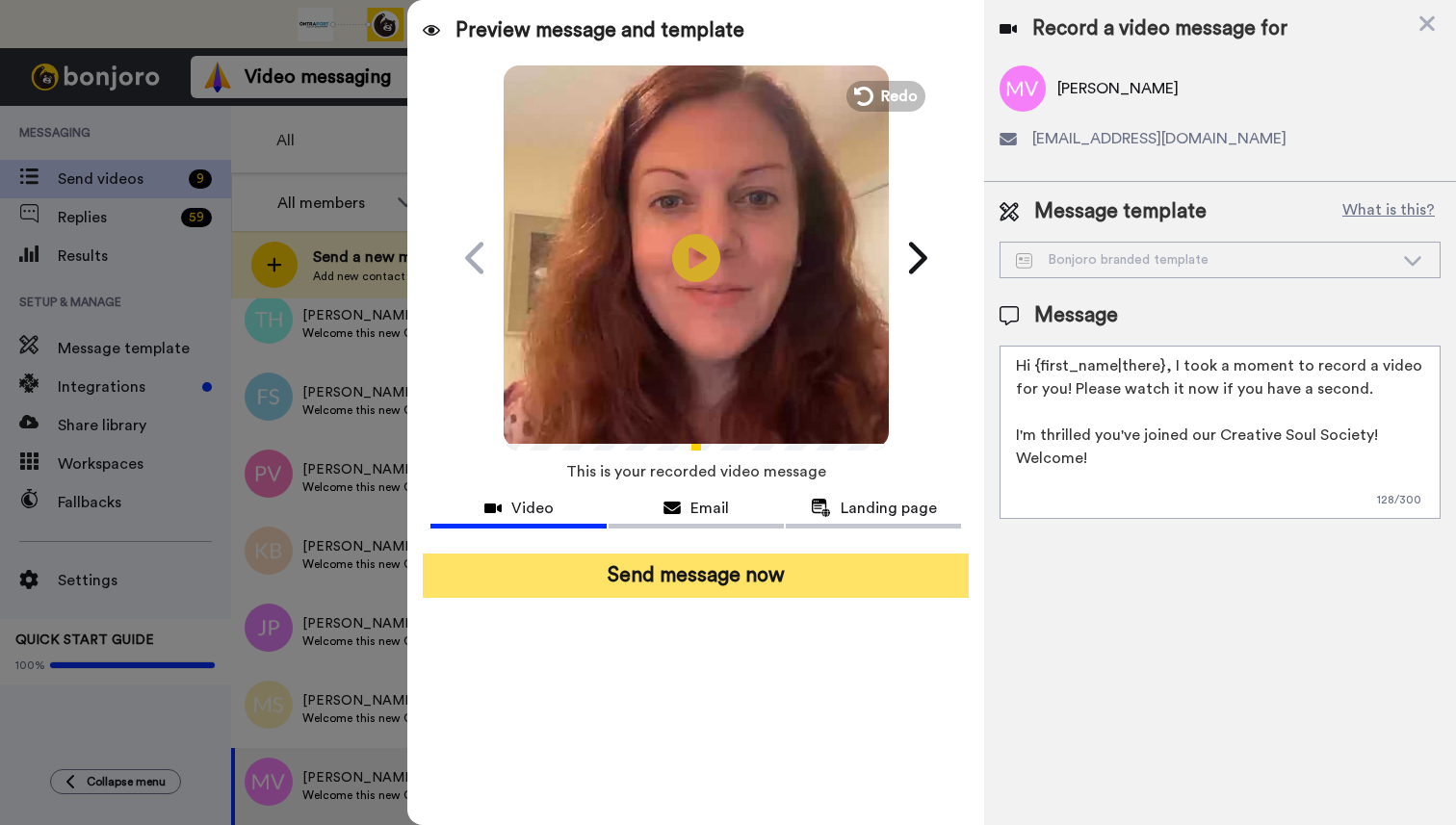
click at [721, 574] on button "Send message now" at bounding box center [696, 576] width 546 height 45
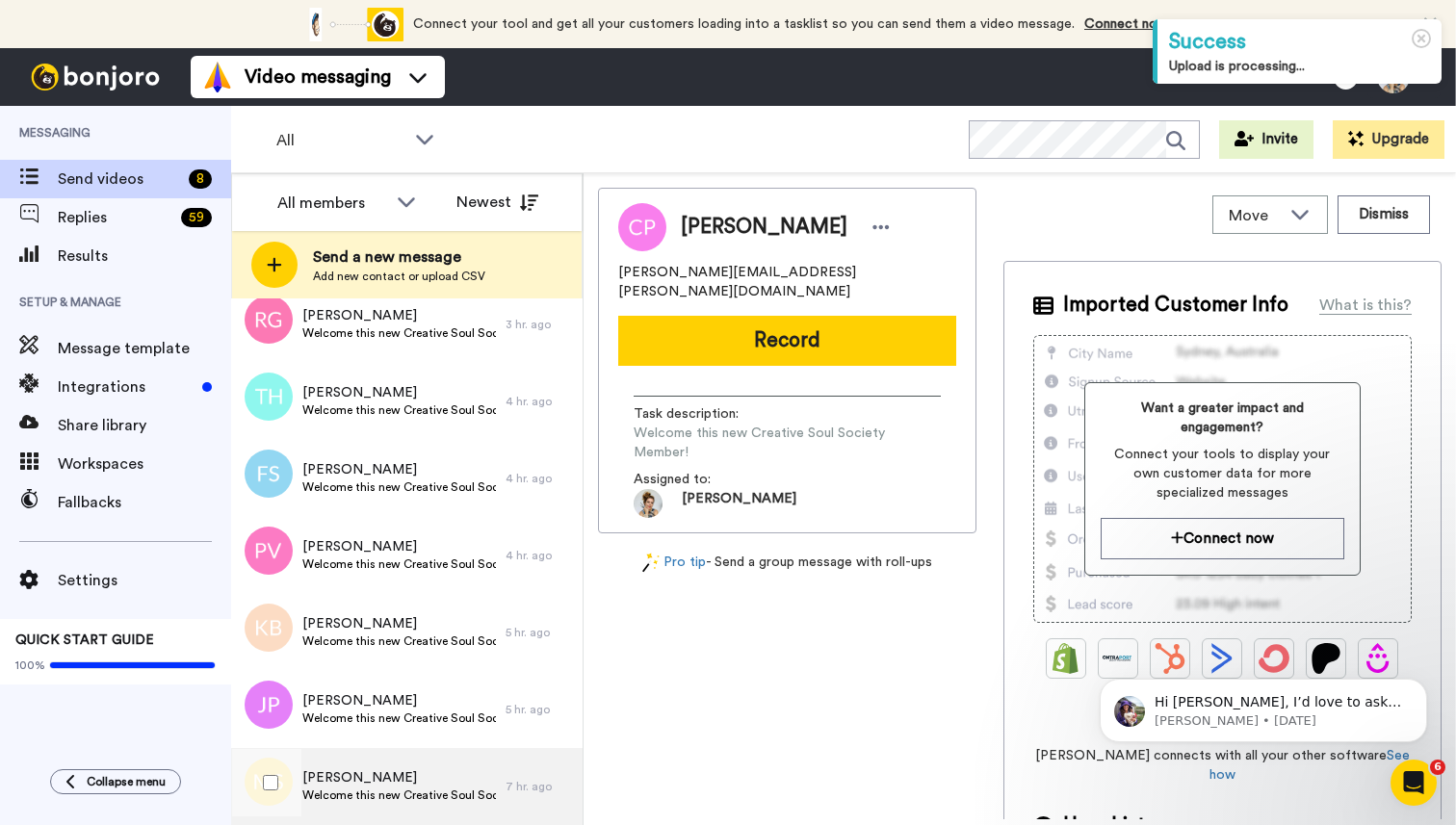
click at [354, 787] on span "Welcome this new Creative Soul Society Member!" at bounding box center [399, 795] width 193 height 16
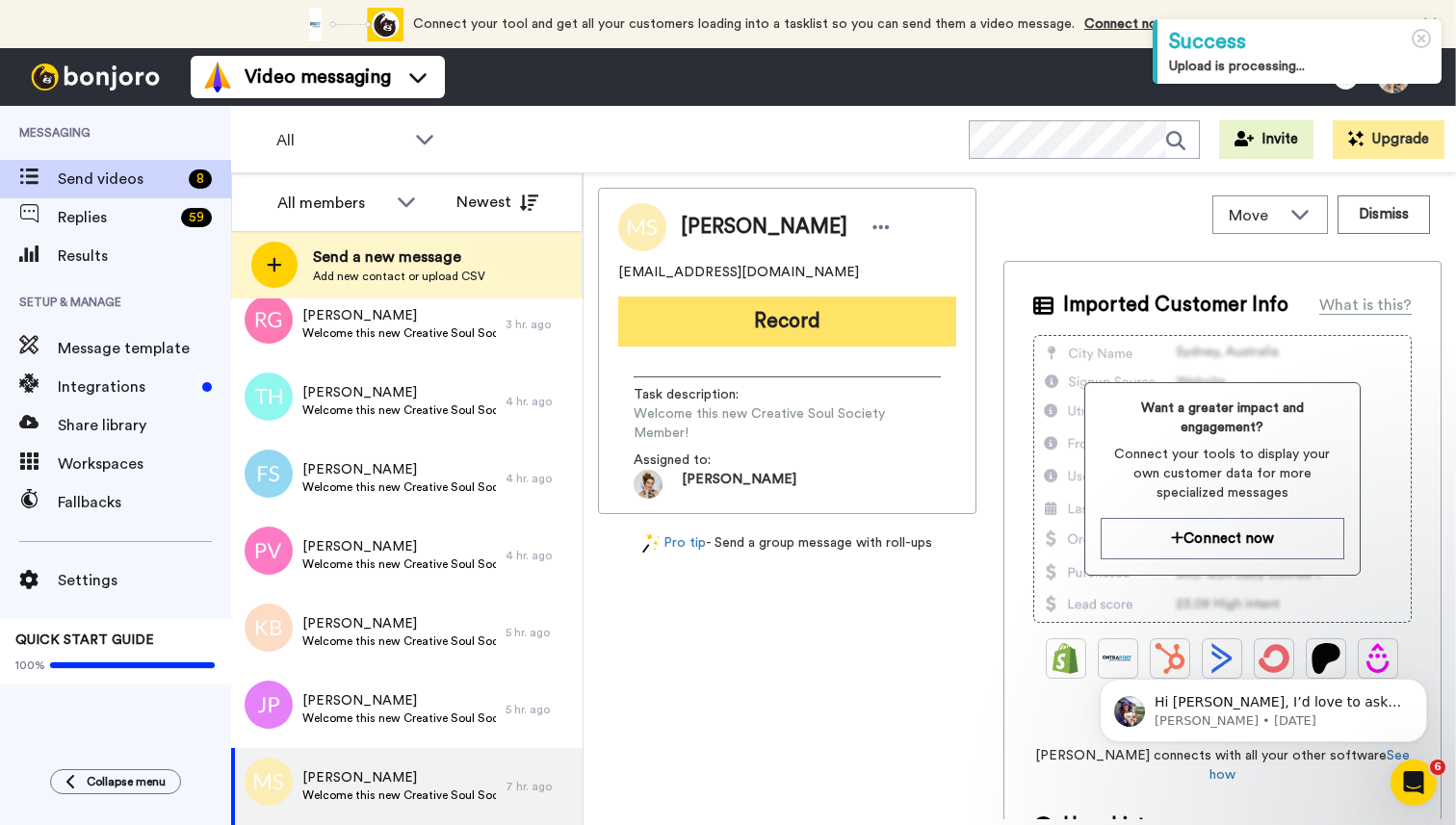
click at [812, 338] on button "Record" at bounding box center [787, 322] width 338 height 51
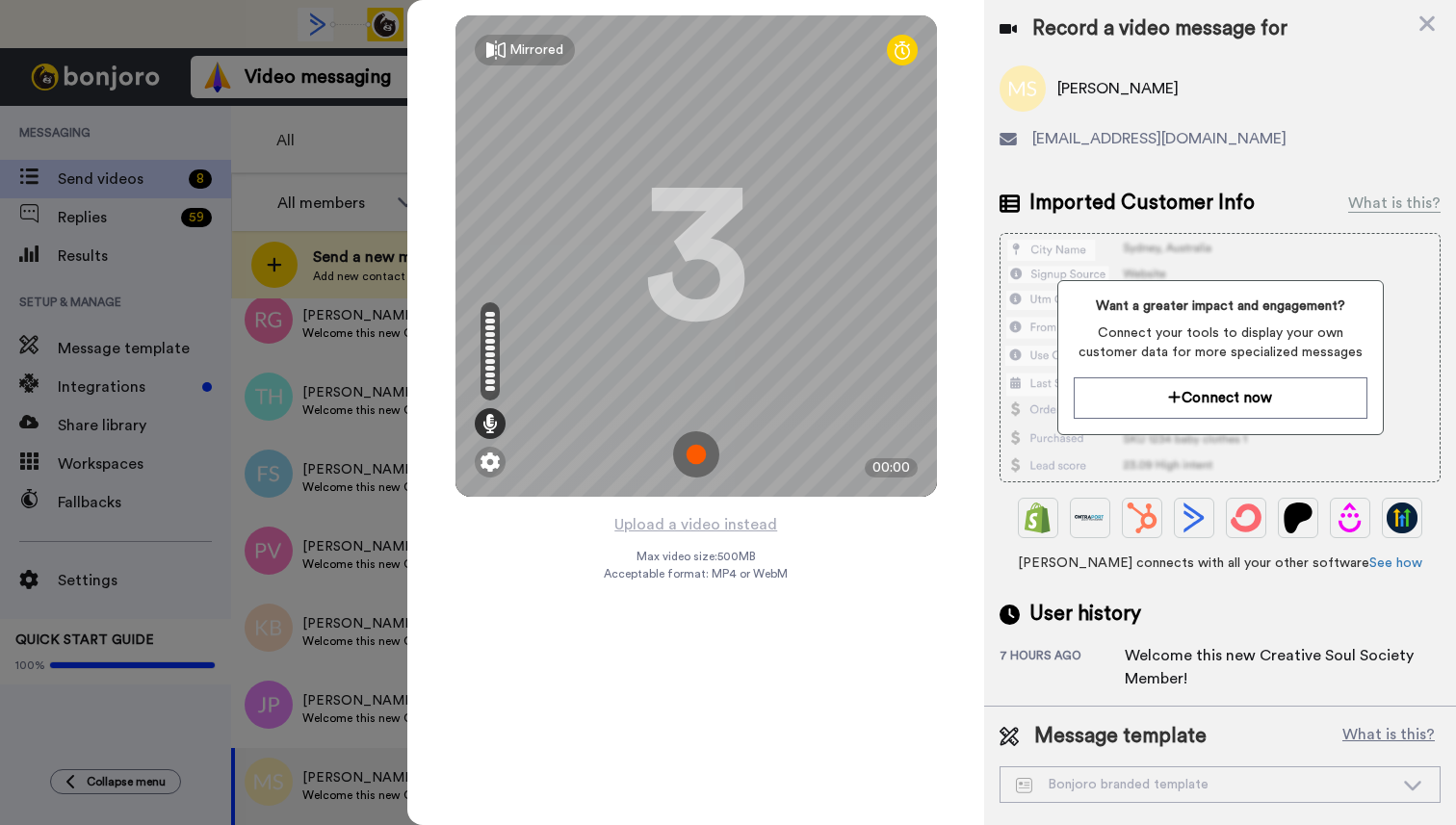
click at [696, 462] on img at bounding box center [696, 455] width 47 height 47
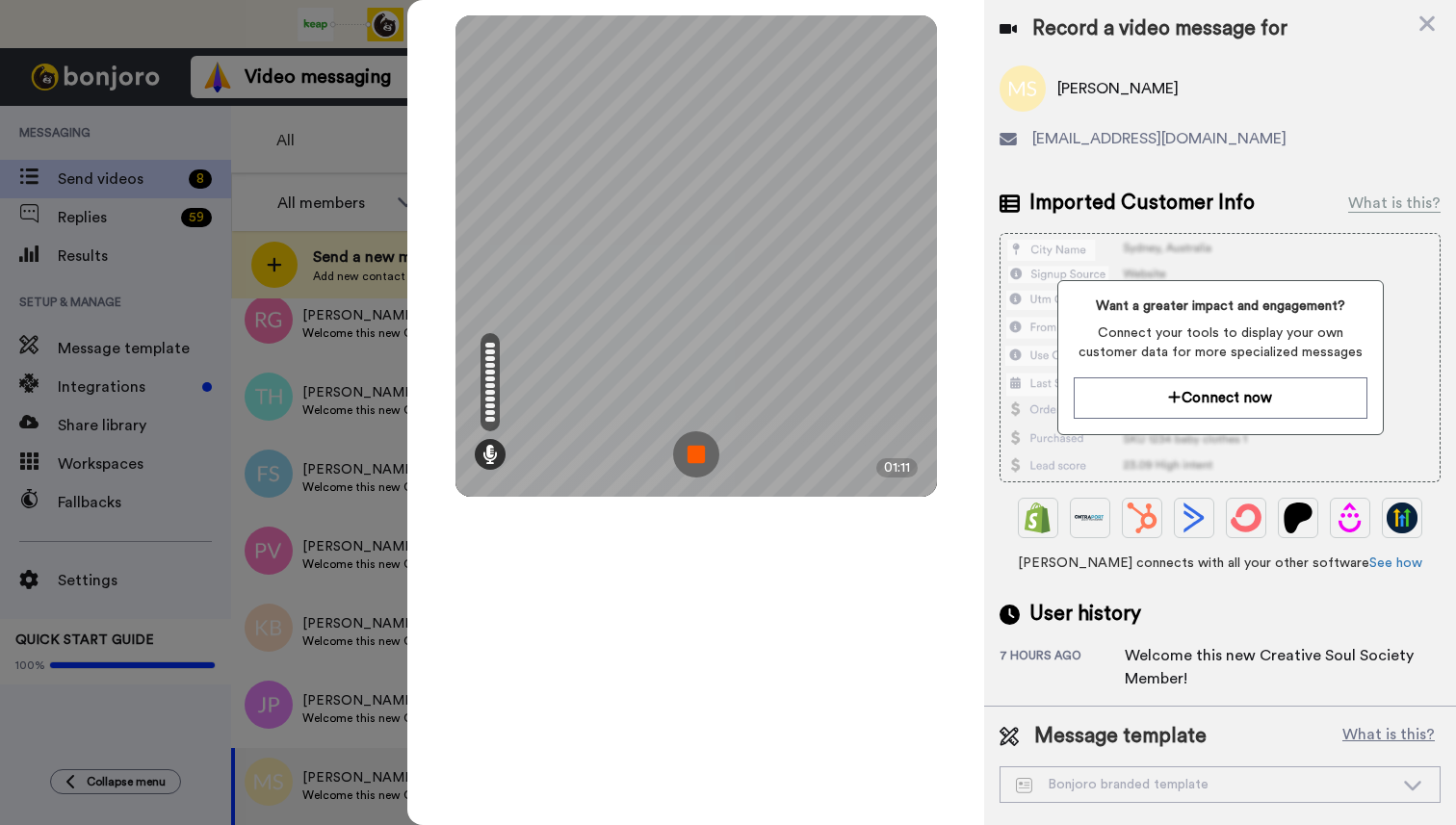
click at [696, 463] on img at bounding box center [696, 455] width 47 height 47
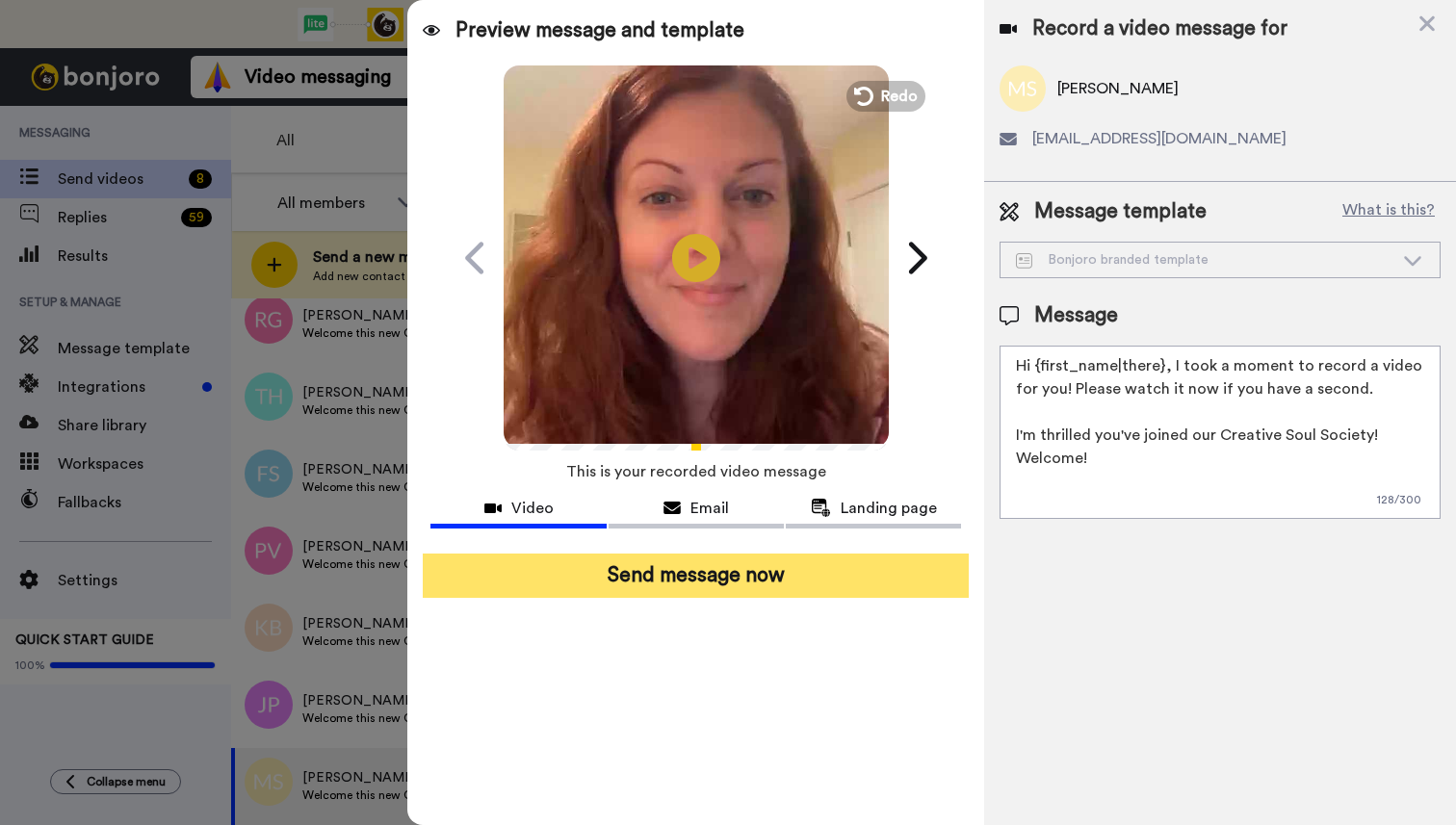
click at [707, 580] on button "Send message now" at bounding box center [696, 576] width 546 height 45
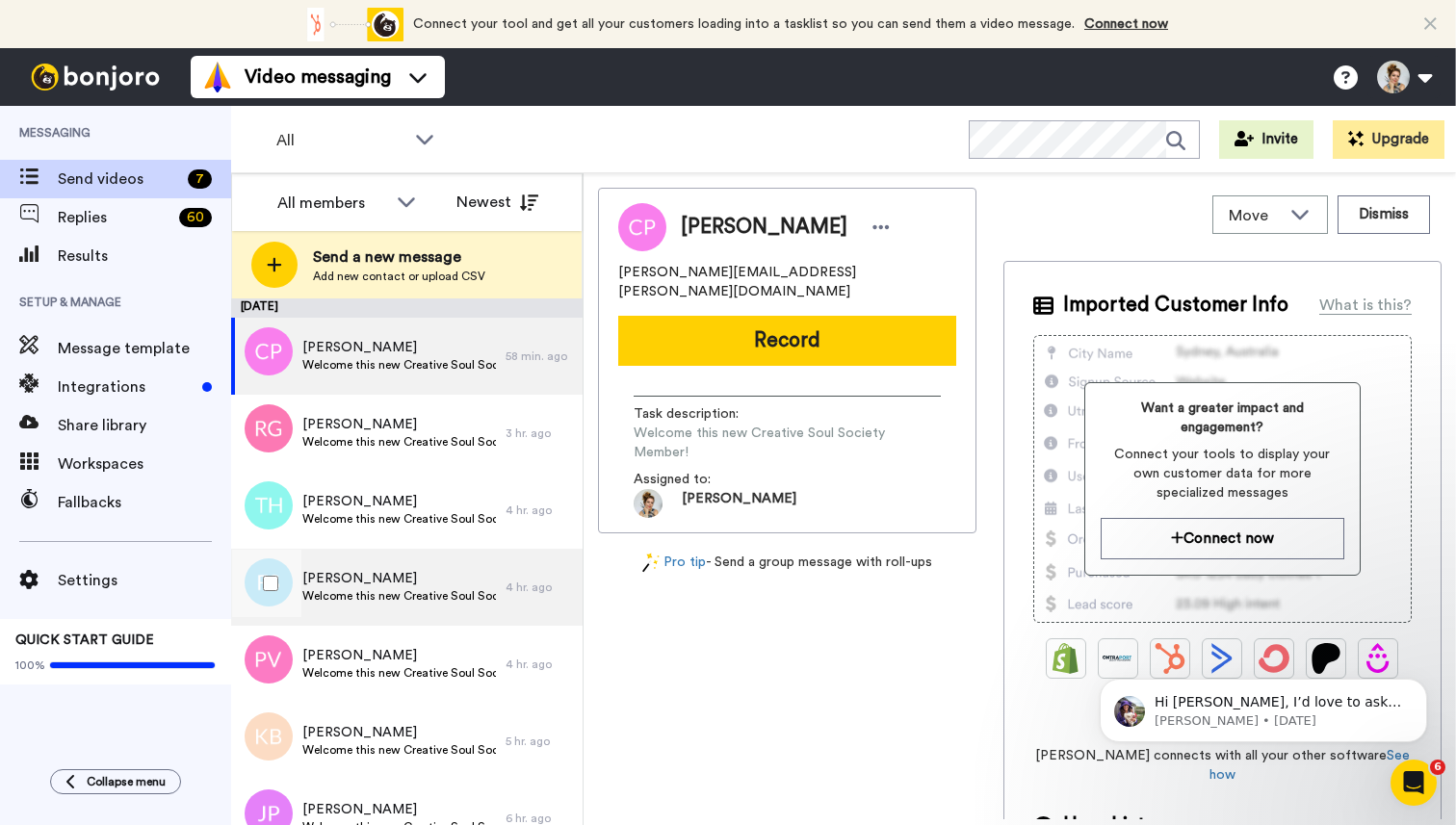
scroll to position [32, 0]
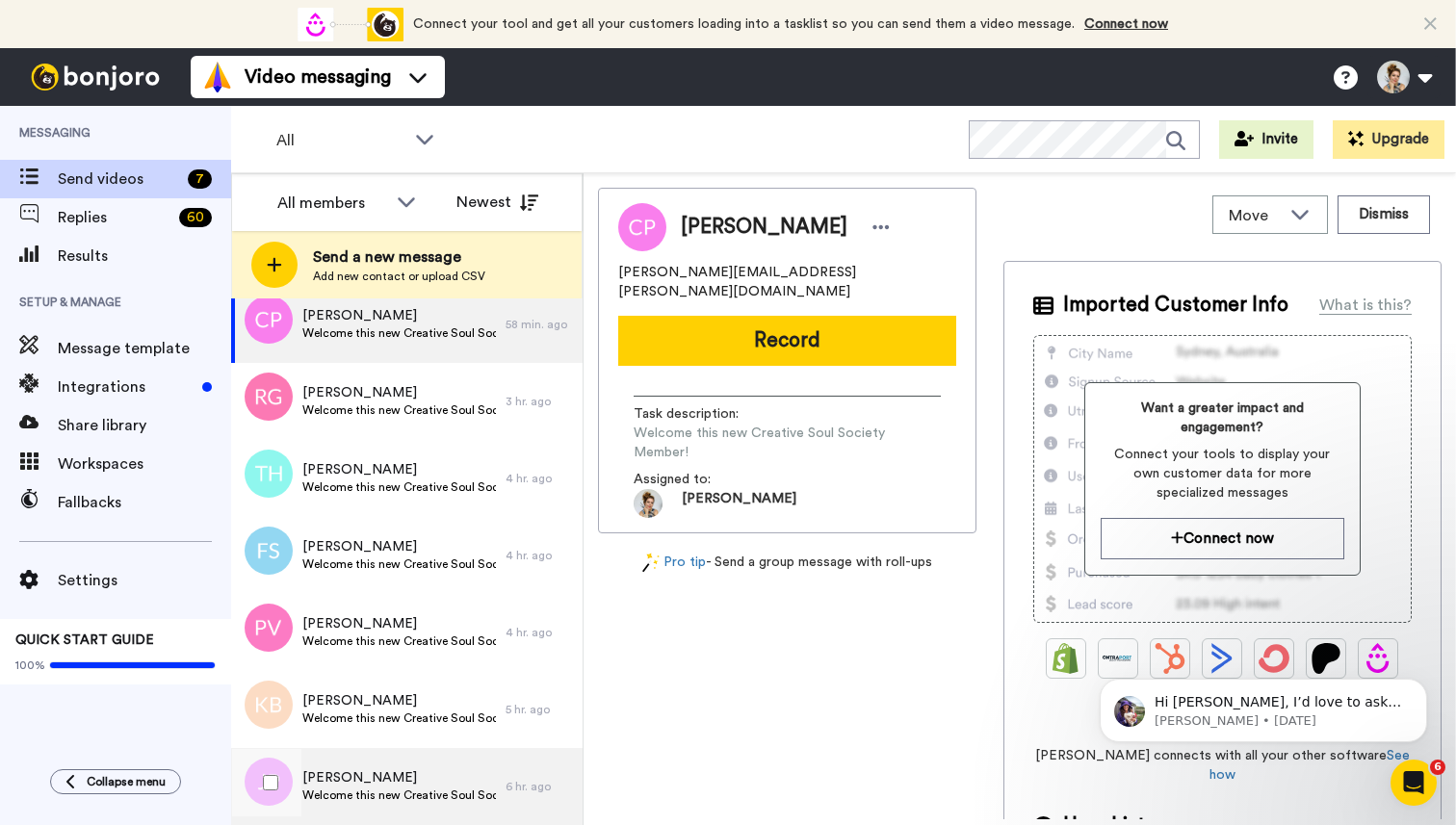
click at [350, 785] on span "[PERSON_NAME]" at bounding box center [399, 777] width 193 height 19
